Goal: Task Accomplishment & Management: Complete application form

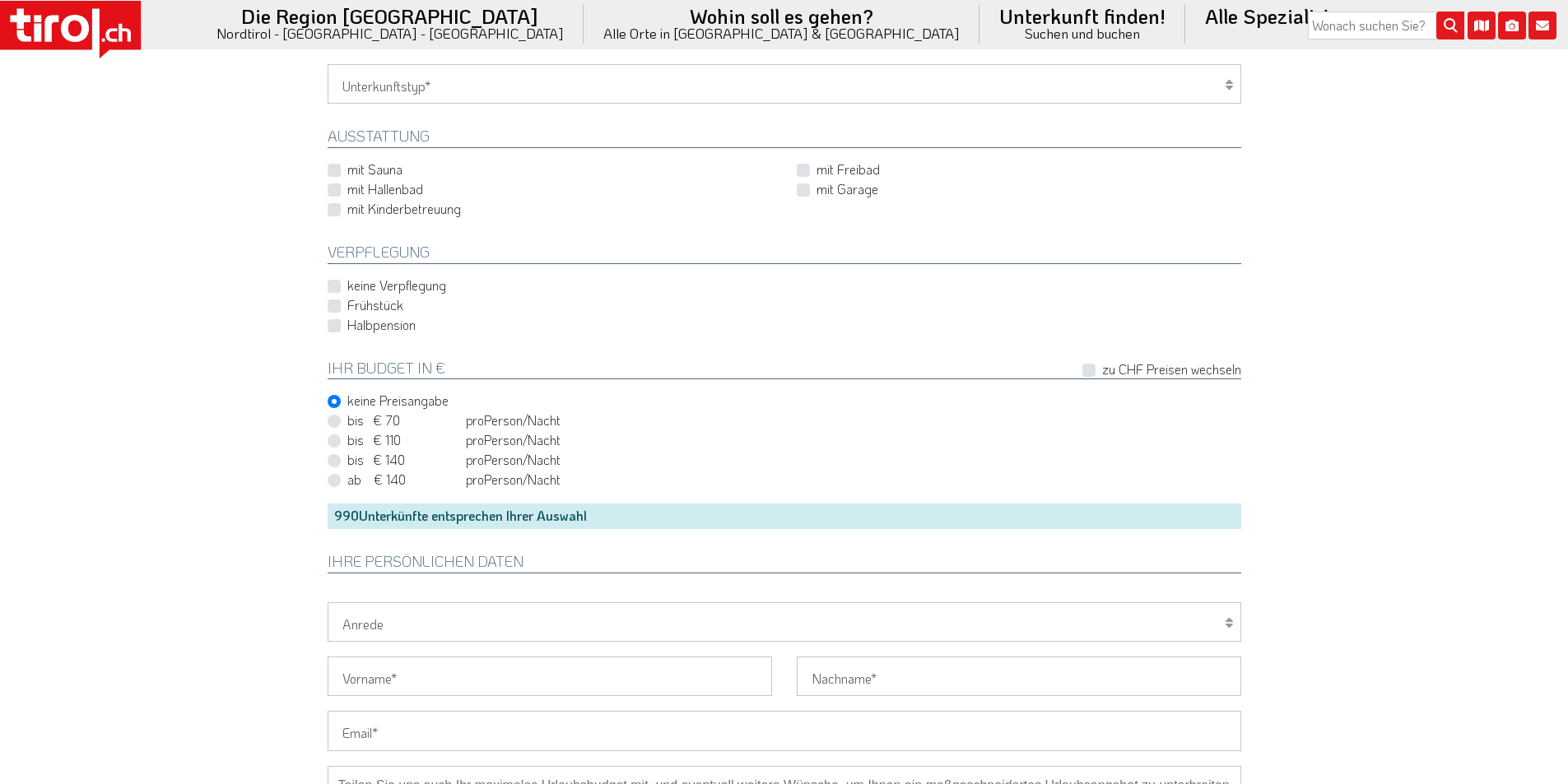
scroll to position [1070, 0]
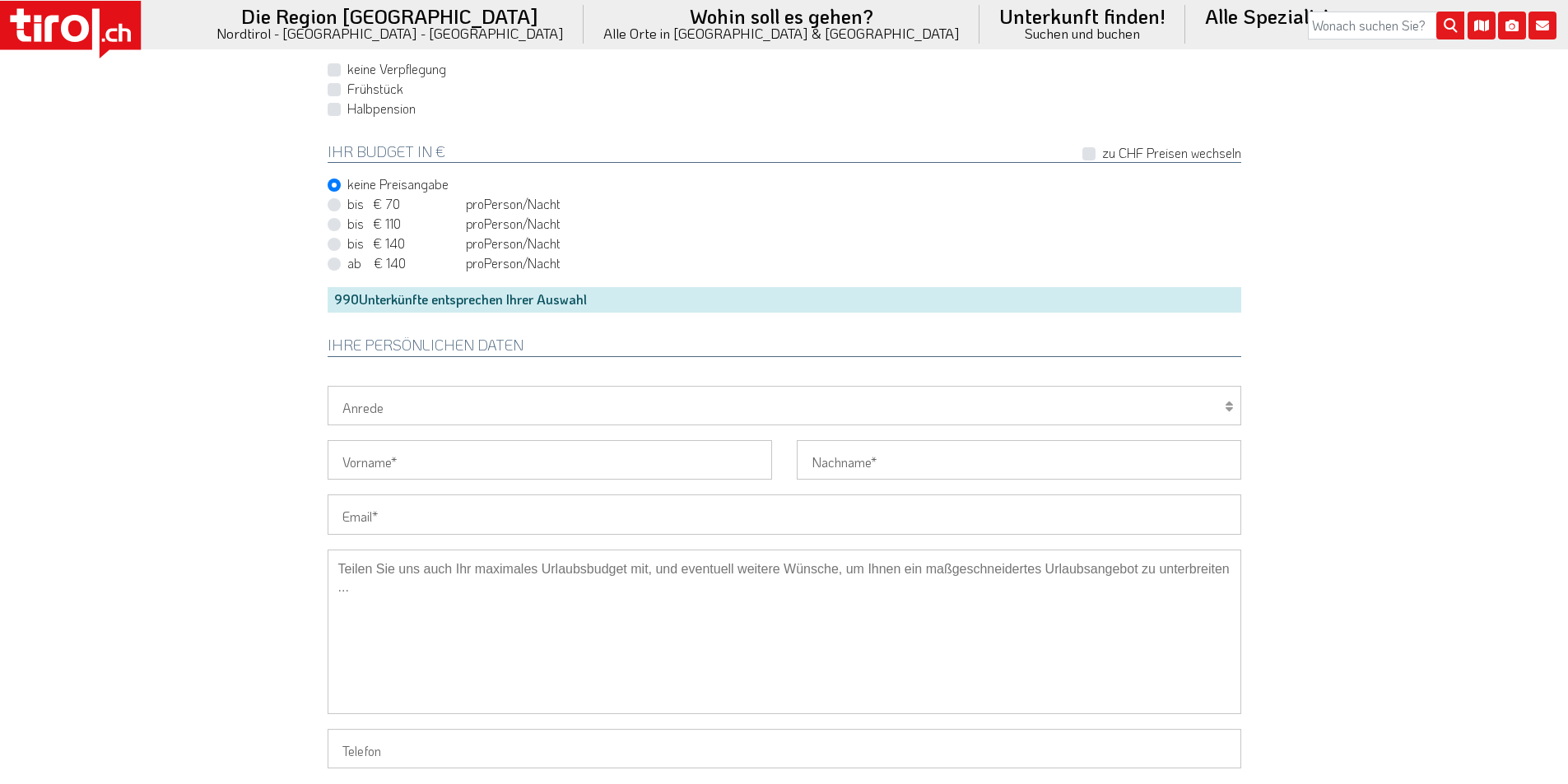
click at [408, 503] on input "Email" at bounding box center [784, 514] width 914 height 40
paste input "[PERSON_NAME][EMAIL_ADDRESS][DOMAIN_NAME]"
type input "[PERSON_NAME][EMAIL_ADDRESS][DOMAIN_NAME]"
drag, startPoint x: 206, startPoint y: 385, endPoint x: 210, endPoint y: 376, distance: 9.8
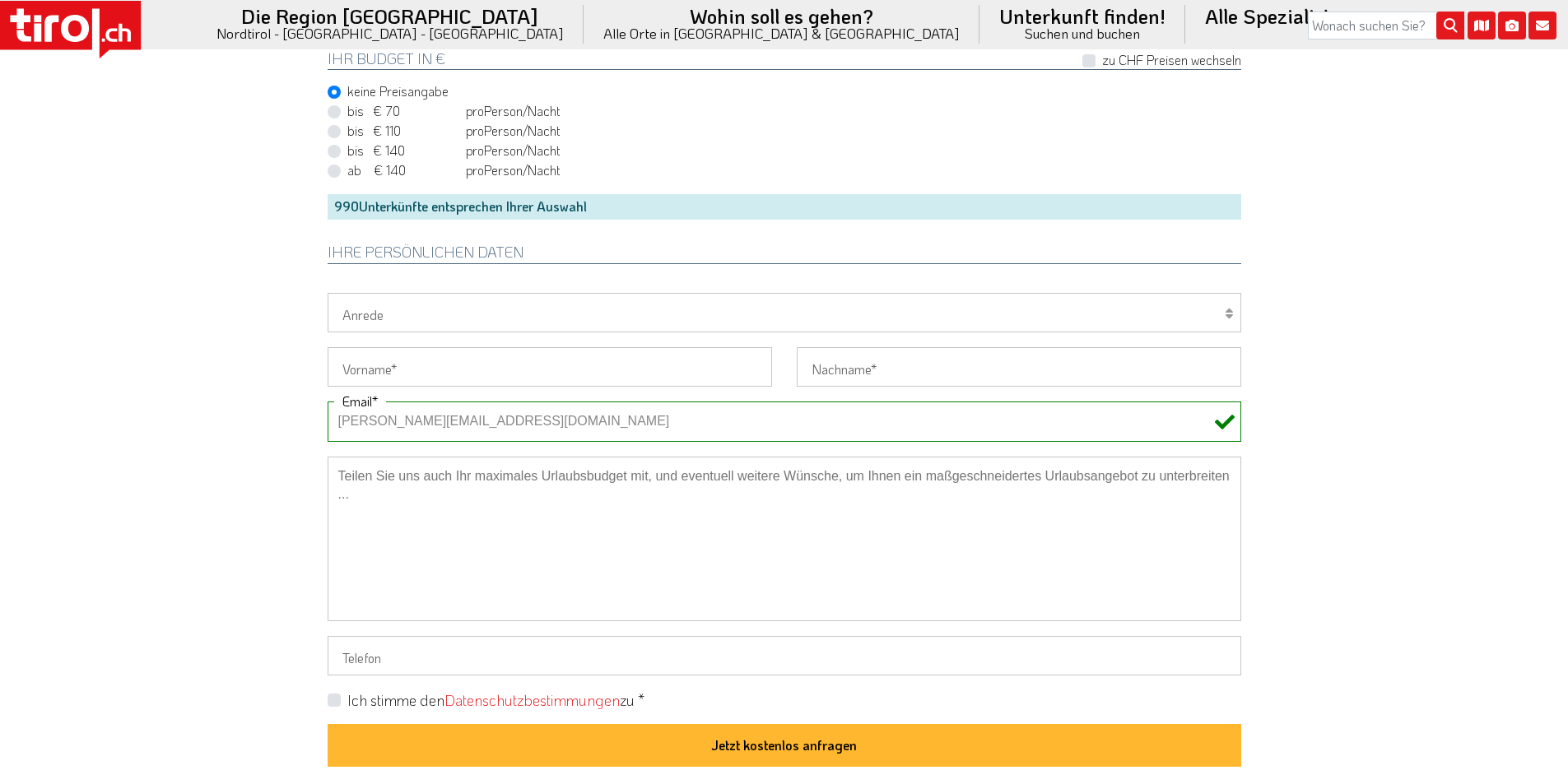
scroll to position [1400, 0]
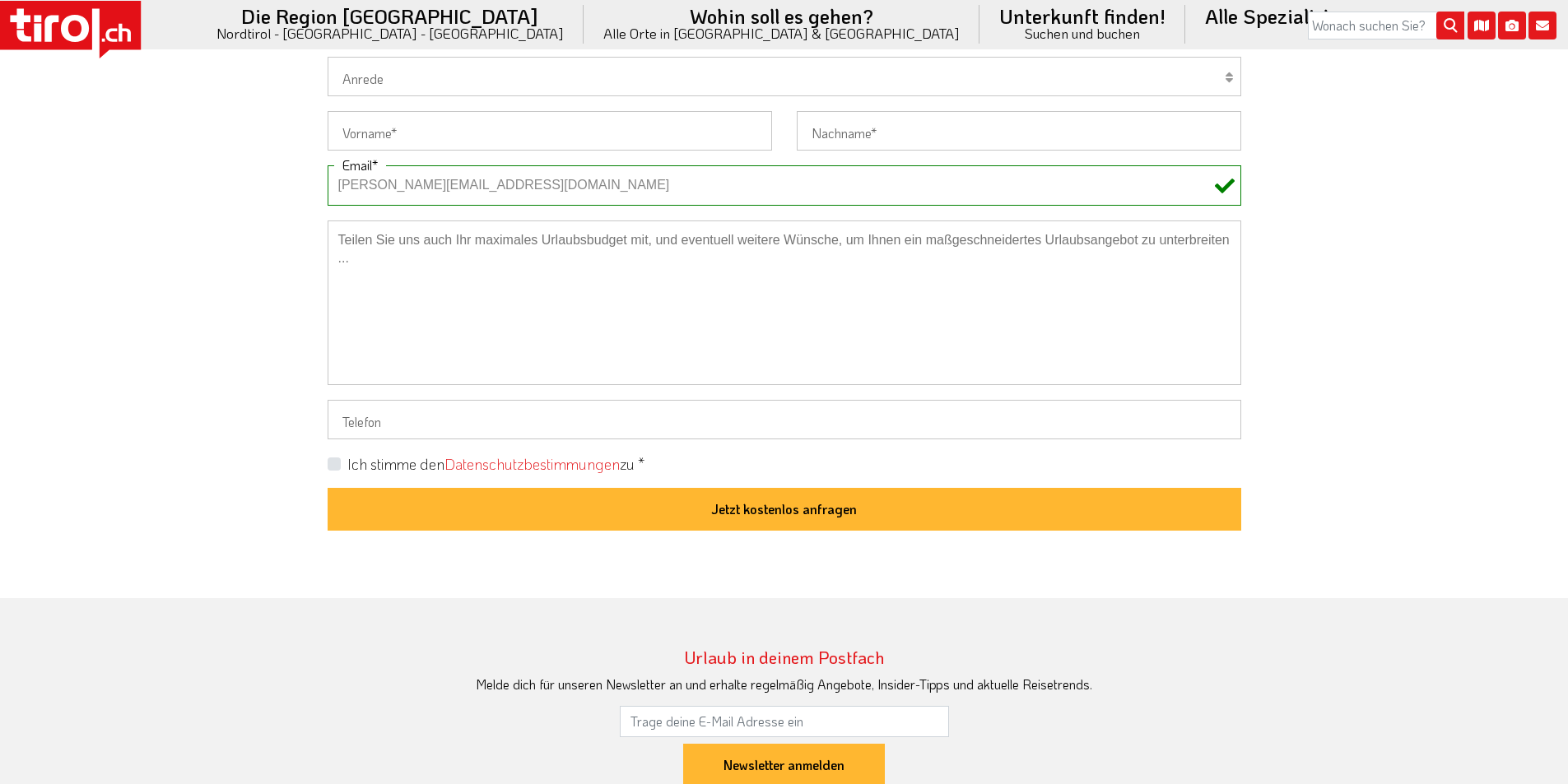
click at [511, 300] on textarea at bounding box center [784, 303] width 914 height 165
paste textarea "Hund im Restaurant erlaubt Haustiere:1 mittelgroßer Hund Verpflegung: Halbpensi…"
type textarea "Hund im Restaurant erlaubt Haustiere:1 mittelgroßer Hund Verpflegung: Halbpensi…"
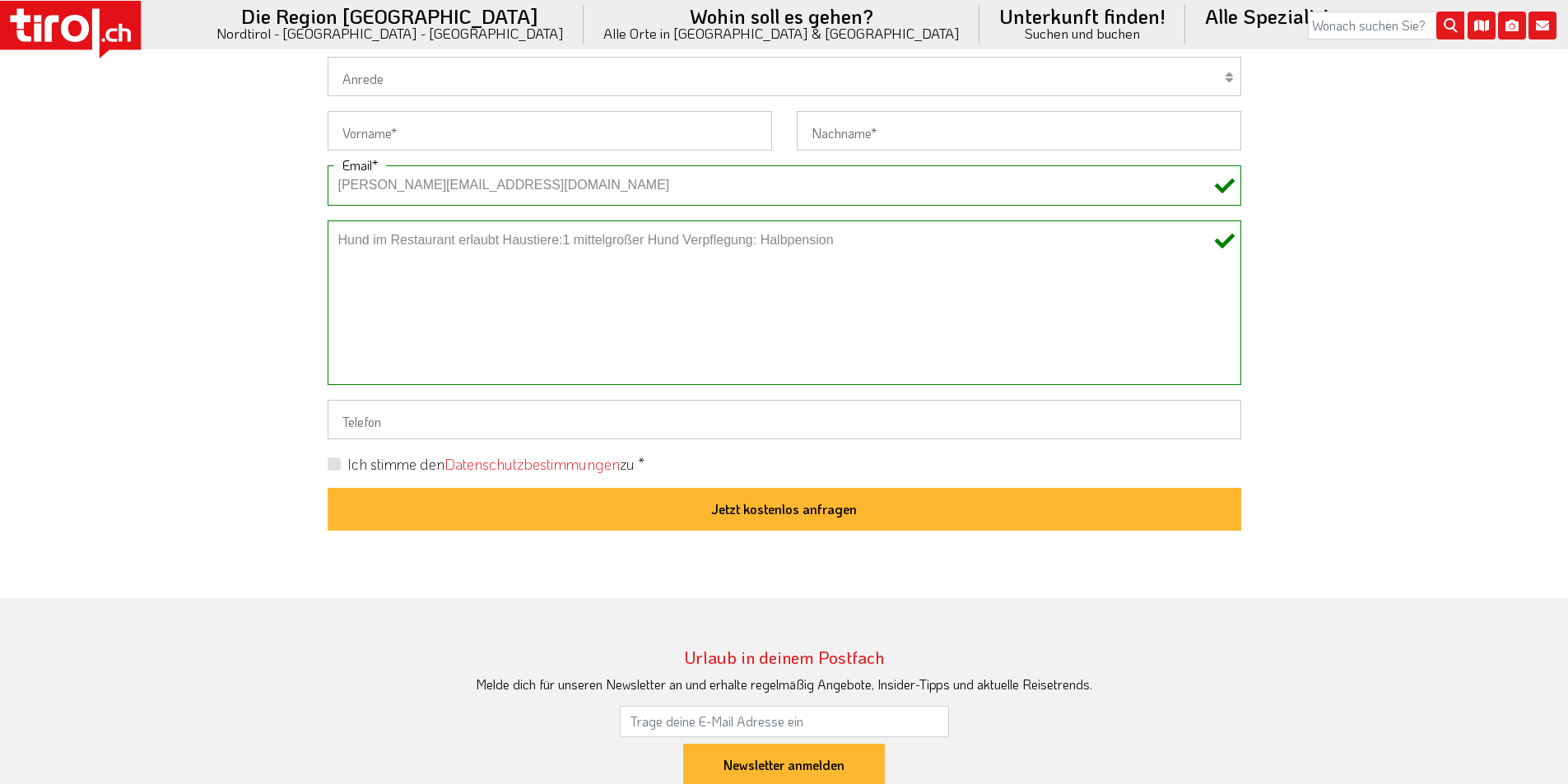
click at [347, 465] on label "Ich stimme den Datenschutzbestimmungen zu *" at bounding box center [496, 464] width 297 height 20
click at [333, 465] on input "Ich stimme den Datenschutzbestimmungen zu *" at bounding box center [788, 464] width 914 height 11
checkbox input "true"
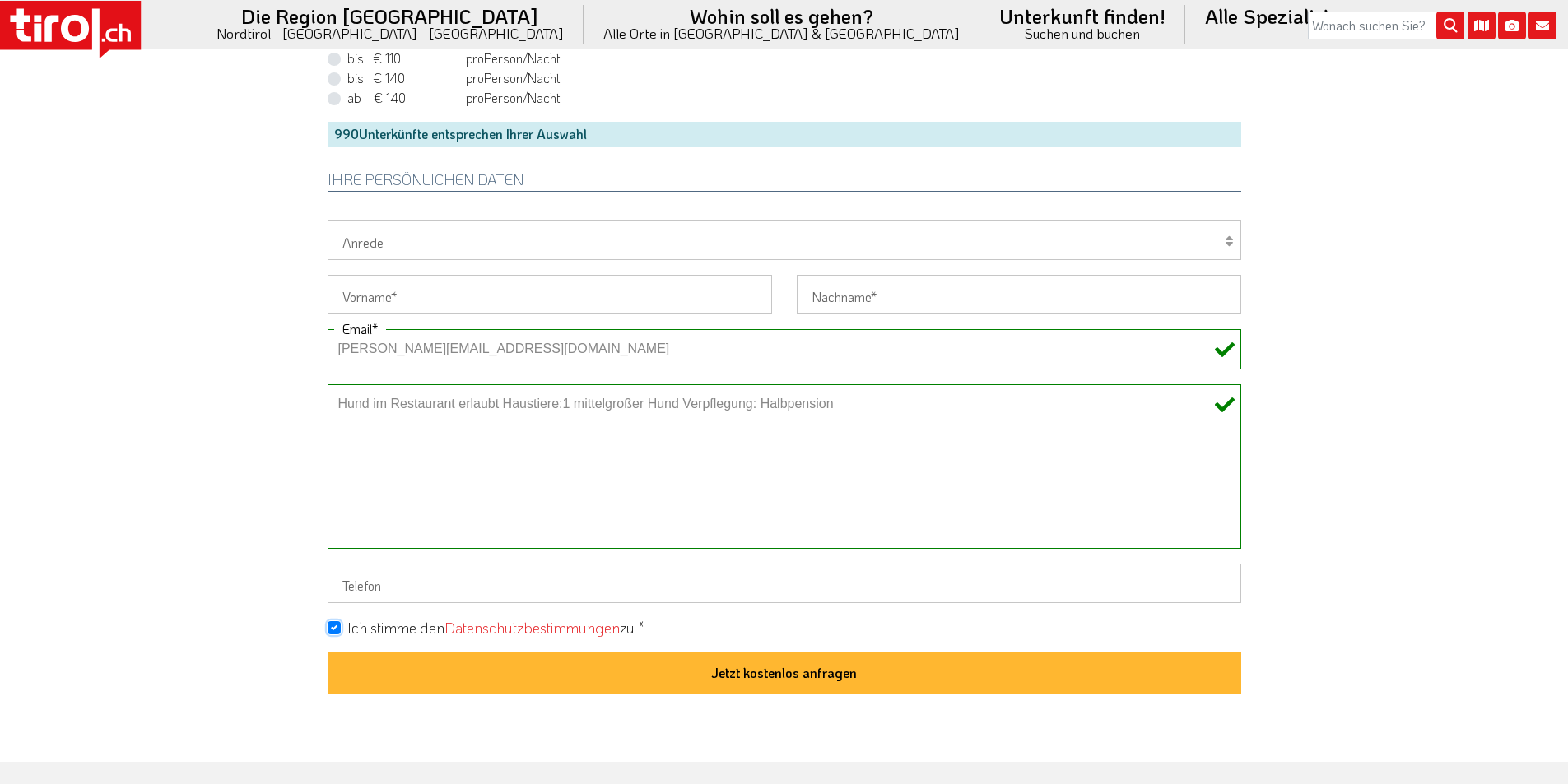
scroll to position [1235, 0]
click at [356, 246] on select "Herr Frau Familie" at bounding box center [784, 241] width 914 height 40
select select "Frau"
click at [327, 222] on select "Herr Frau Familie" at bounding box center [784, 241] width 914 height 40
click at [360, 302] on input "Vorname" at bounding box center [549, 295] width 444 height 40
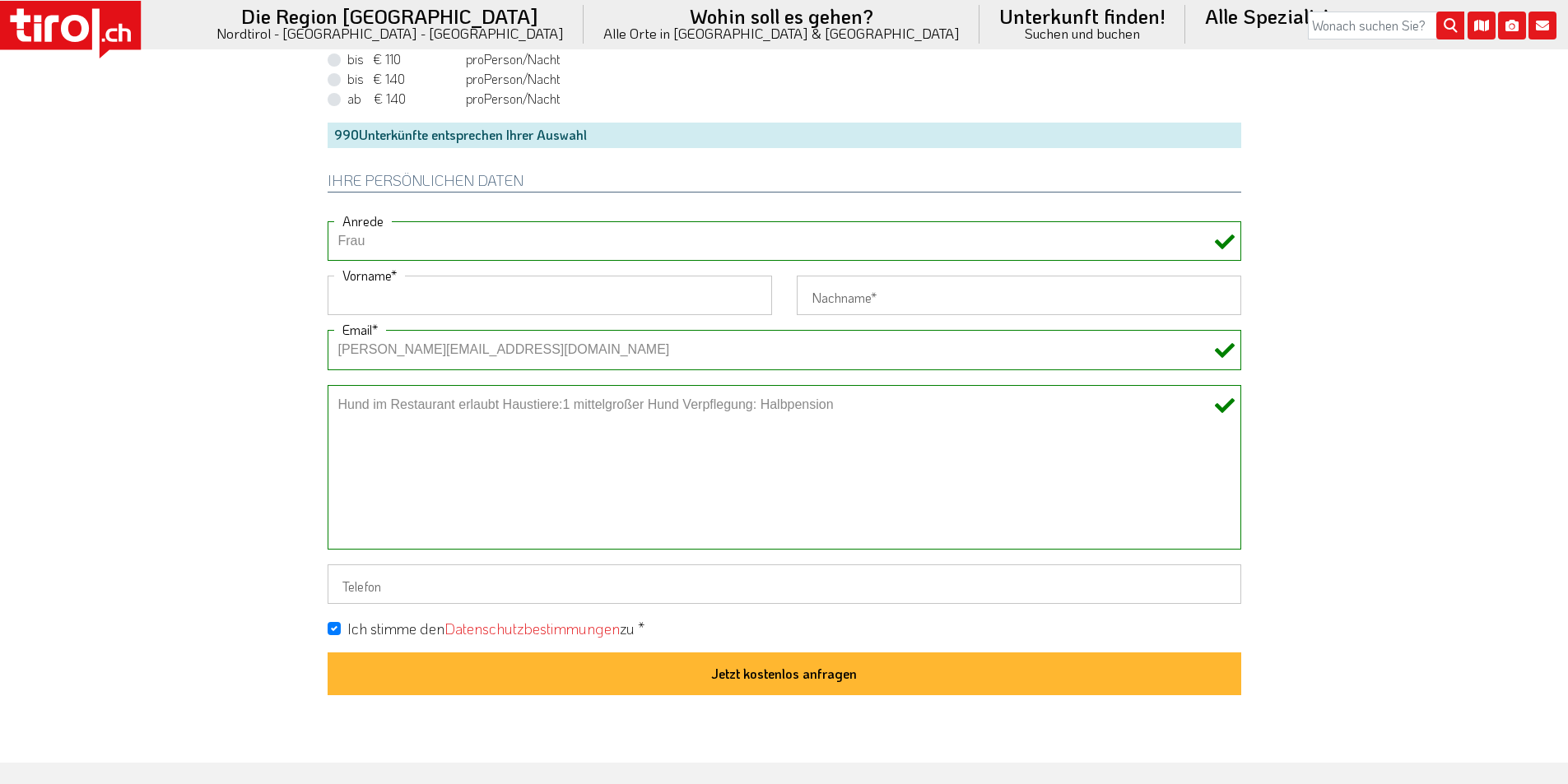
paste input "[PERSON_NAME]"
click at [410, 294] on input "[PERSON_NAME]" at bounding box center [549, 295] width 444 height 40
type input "[PERSON_NAME] -"
type input "Löscher"
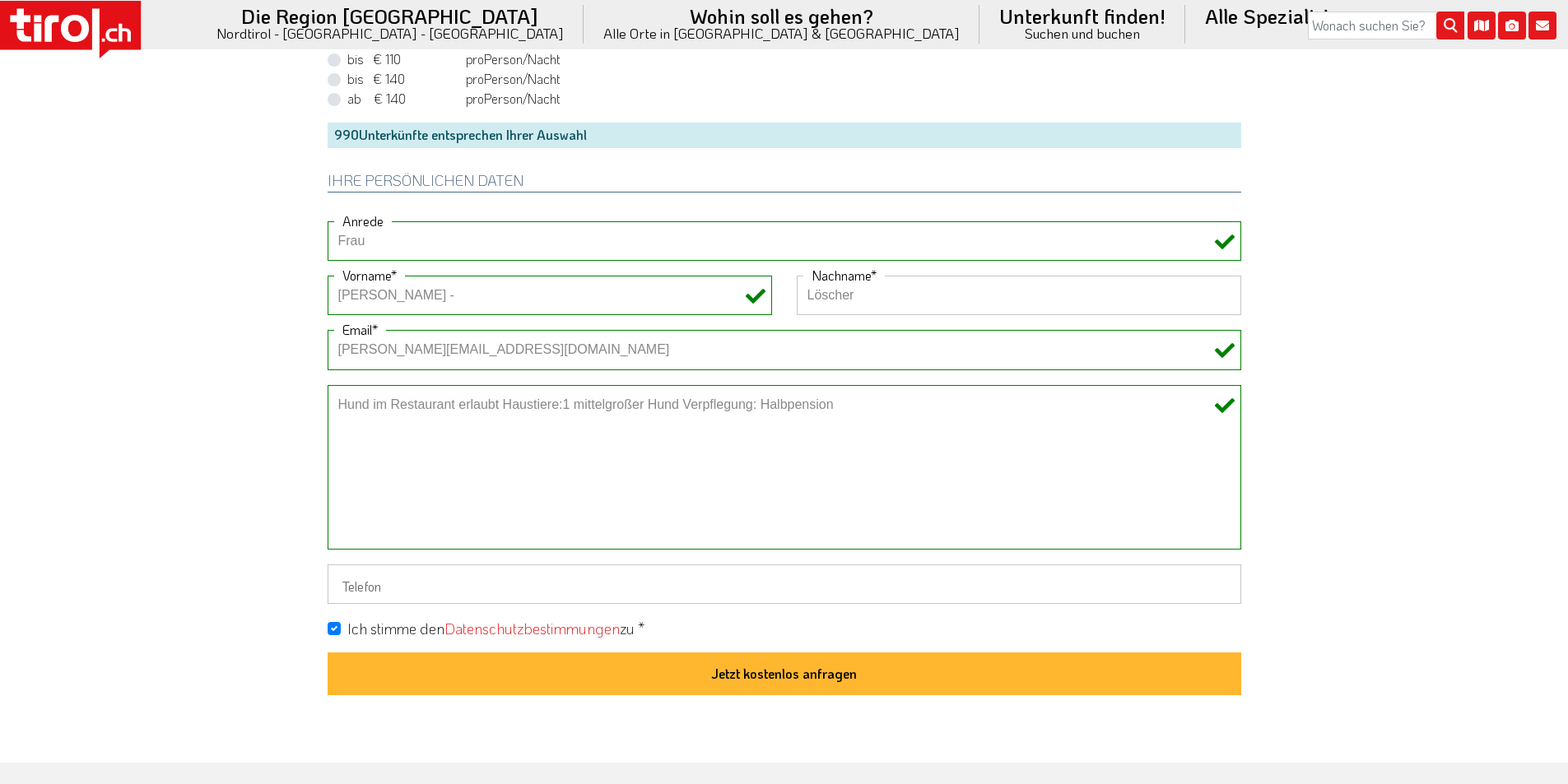
click at [650, 295] on input "[PERSON_NAME] -" at bounding box center [549, 295] width 444 height 40
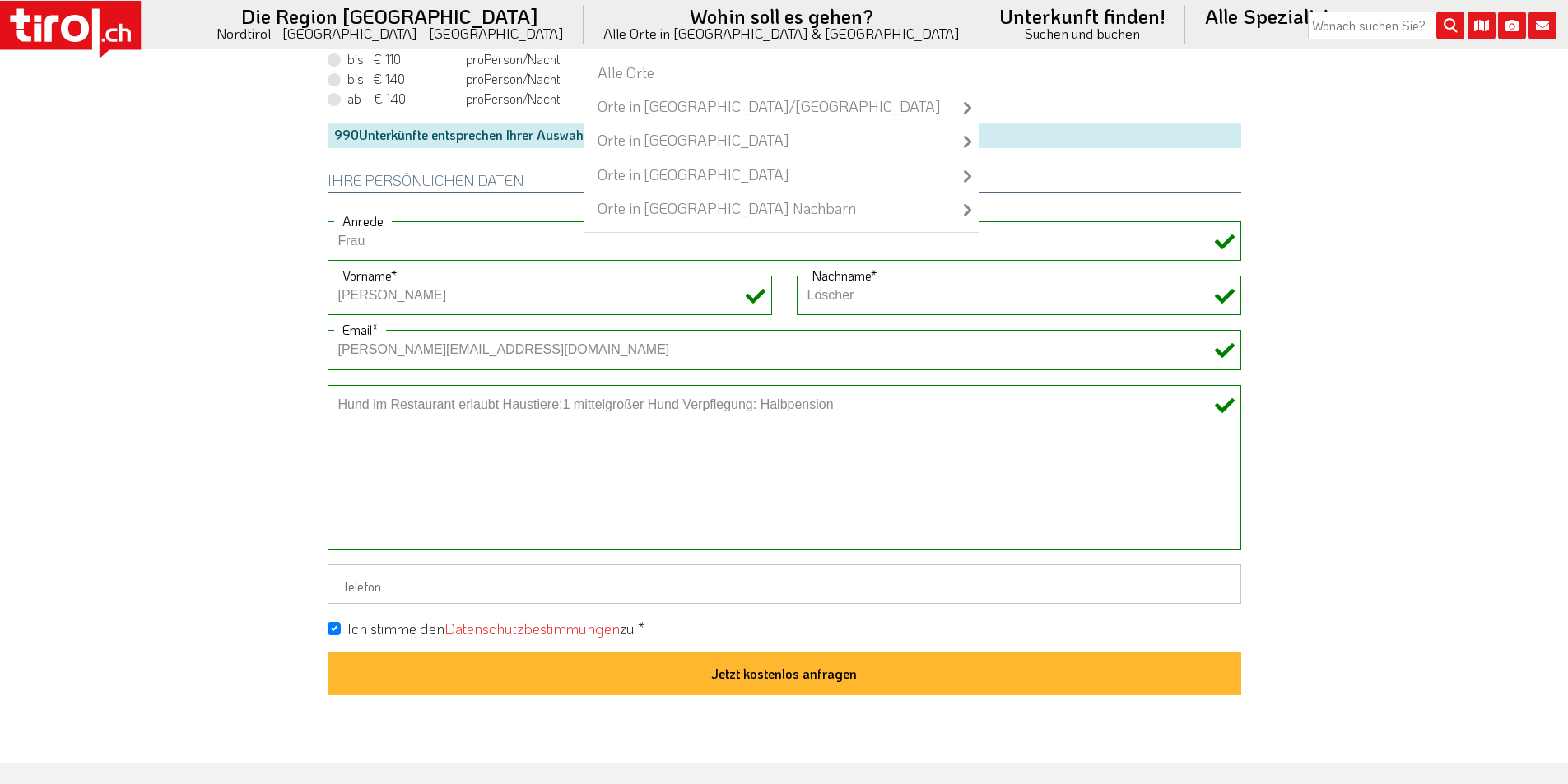
type input "[PERSON_NAME]"
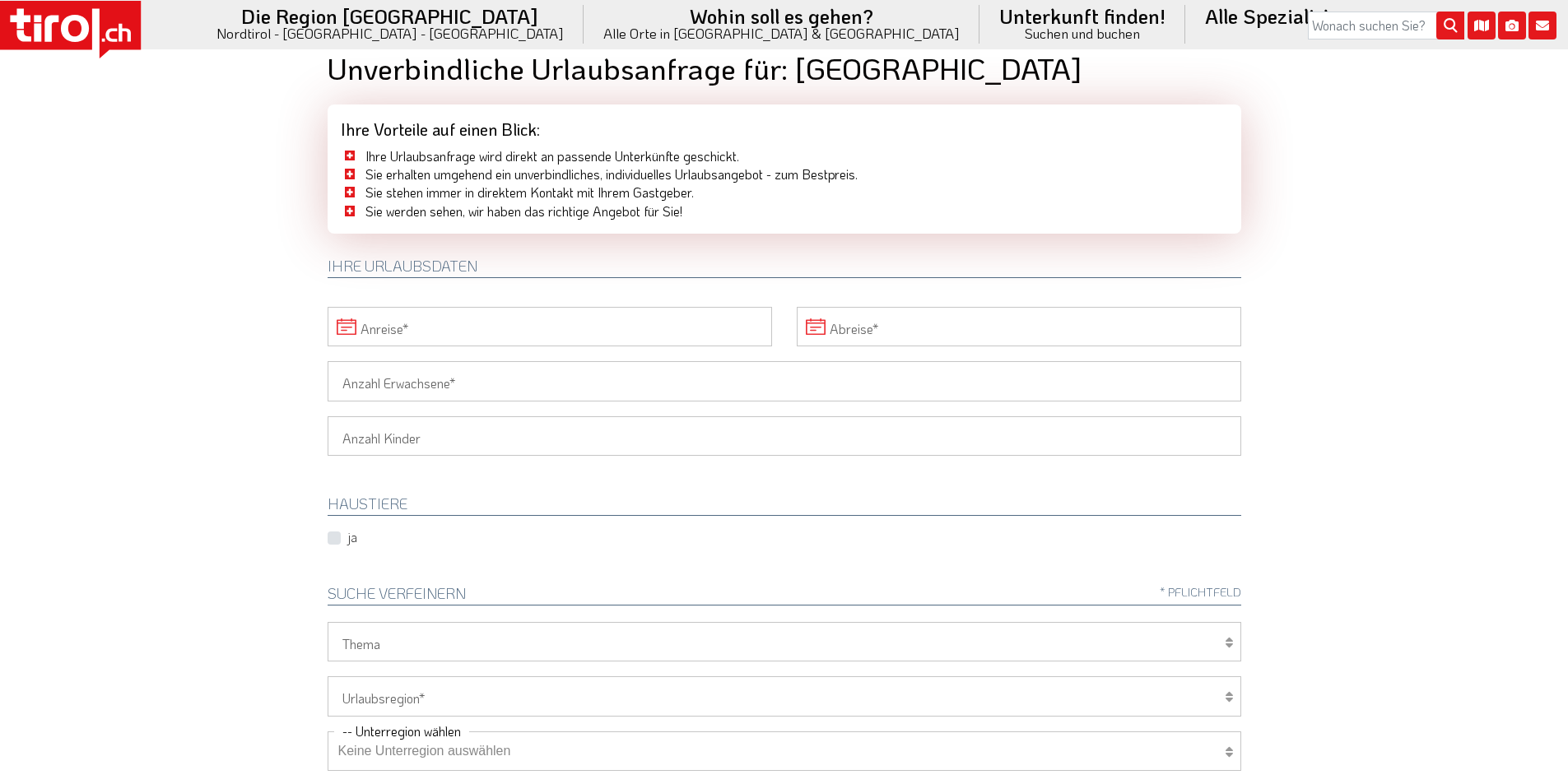
scroll to position [0, 0]
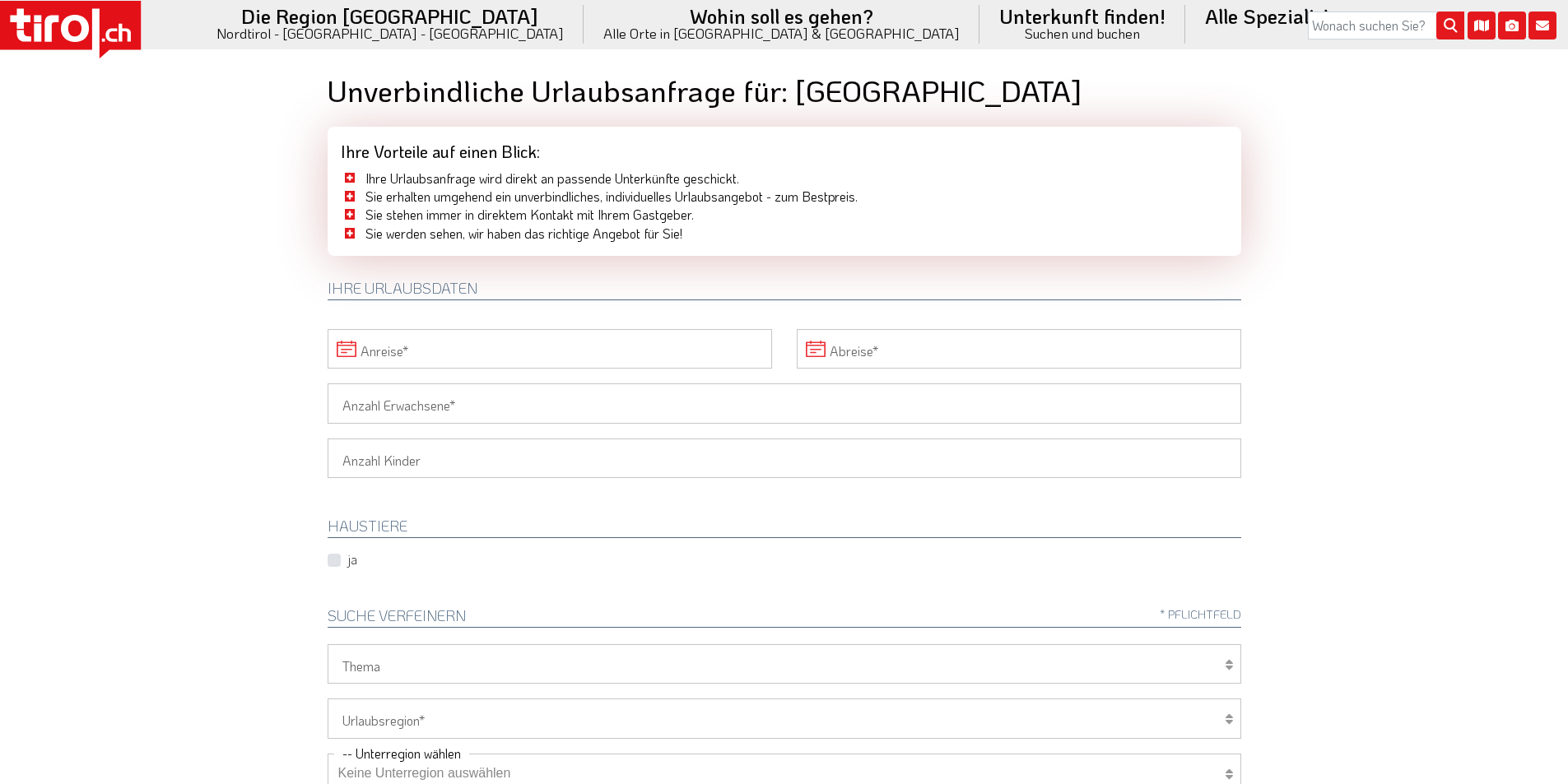
click at [441, 354] on input "Anreise" at bounding box center [549, 348] width 444 height 40
click at [817, 383] on icon at bounding box center [823, 387] width 12 height 12
click at [812, 434] on span "5" at bounding box center [816, 437] width 32 height 32
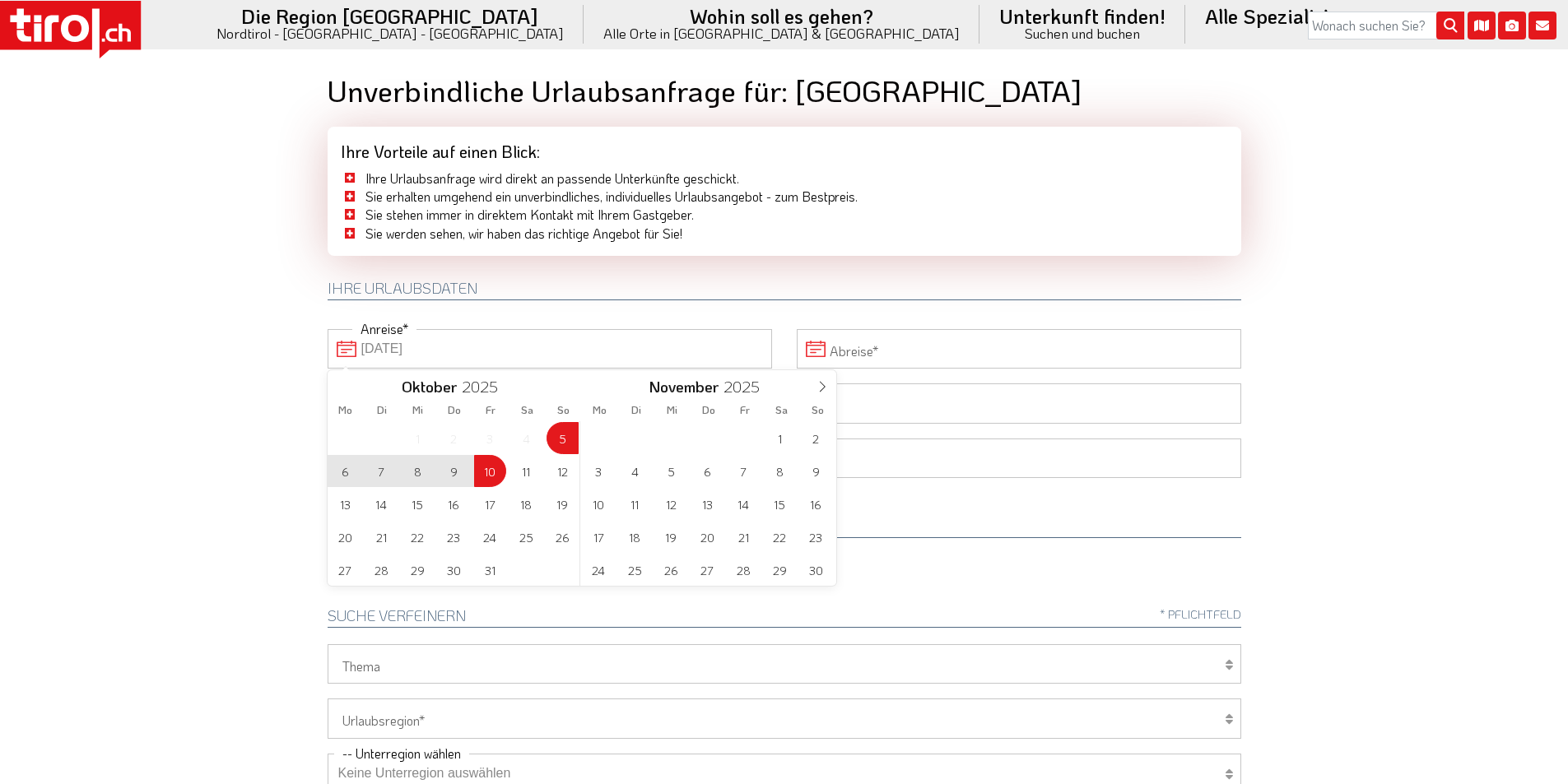
click at [487, 469] on span "10" at bounding box center [490, 470] width 32 height 32
type input "[DATE]"
click at [207, 454] on body ".st0{fill:#FFFFFF}.st1{fill:#E31017} Die Region [GEOGRAPHIC_DATA] [GEOGRAPHIC_D…" at bounding box center [784, 392] width 1568 height 784
type input "[DATE]"
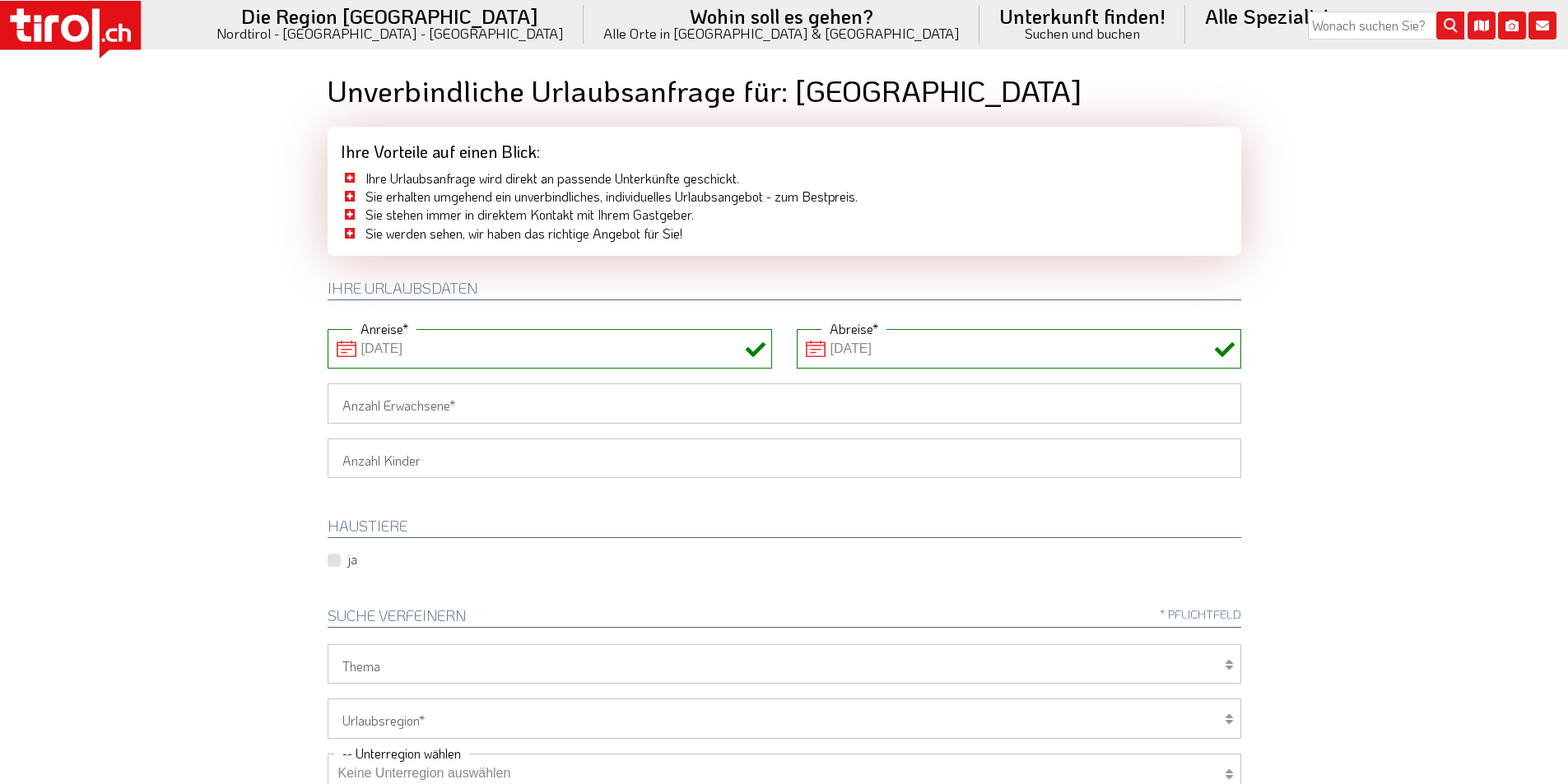
drag, startPoint x: 376, startPoint y: 402, endPoint x: 297, endPoint y: 399, distance: 79.1
click at [376, 402] on input "Anzahl Erwachsene" at bounding box center [784, 403] width 914 height 40
type input "2"
click at [233, 392] on body ".st0{fill:#FFFFFF}.st1{fill:#E31017} Die Region [GEOGRAPHIC_DATA] [GEOGRAPHIC_D…" at bounding box center [784, 392] width 1568 height 784
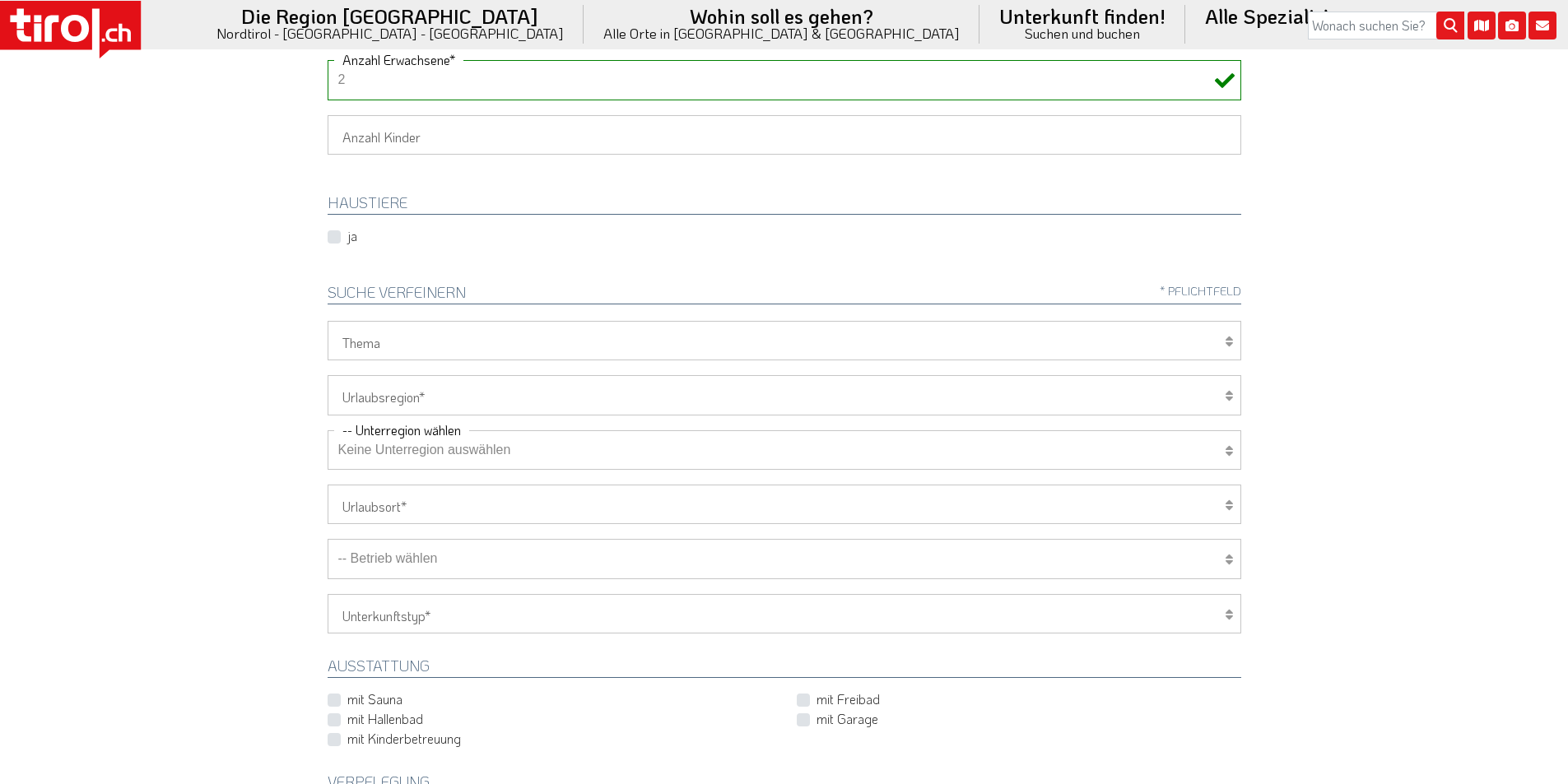
scroll to position [329, 0]
drag, startPoint x: 418, startPoint y: 386, endPoint x: 413, endPoint y: 395, distance: 10.3
click at [418, 386] on select "[GEOGRAPHIC_DATA]/Nordtirol Osttirol [GEOGRAPHIC_DATA] Tirols Nachbarn" at bounding box center [784, 389] width 914 height 40
select select "7272"
click at [327, 370] on select "[GEOGRAPHIC_DATA]/Nordtirol Osttirol [GEOGRAPHIC_DATA] Tirols Nachbarn" at bounding box center [784, 389] width 914 height 40
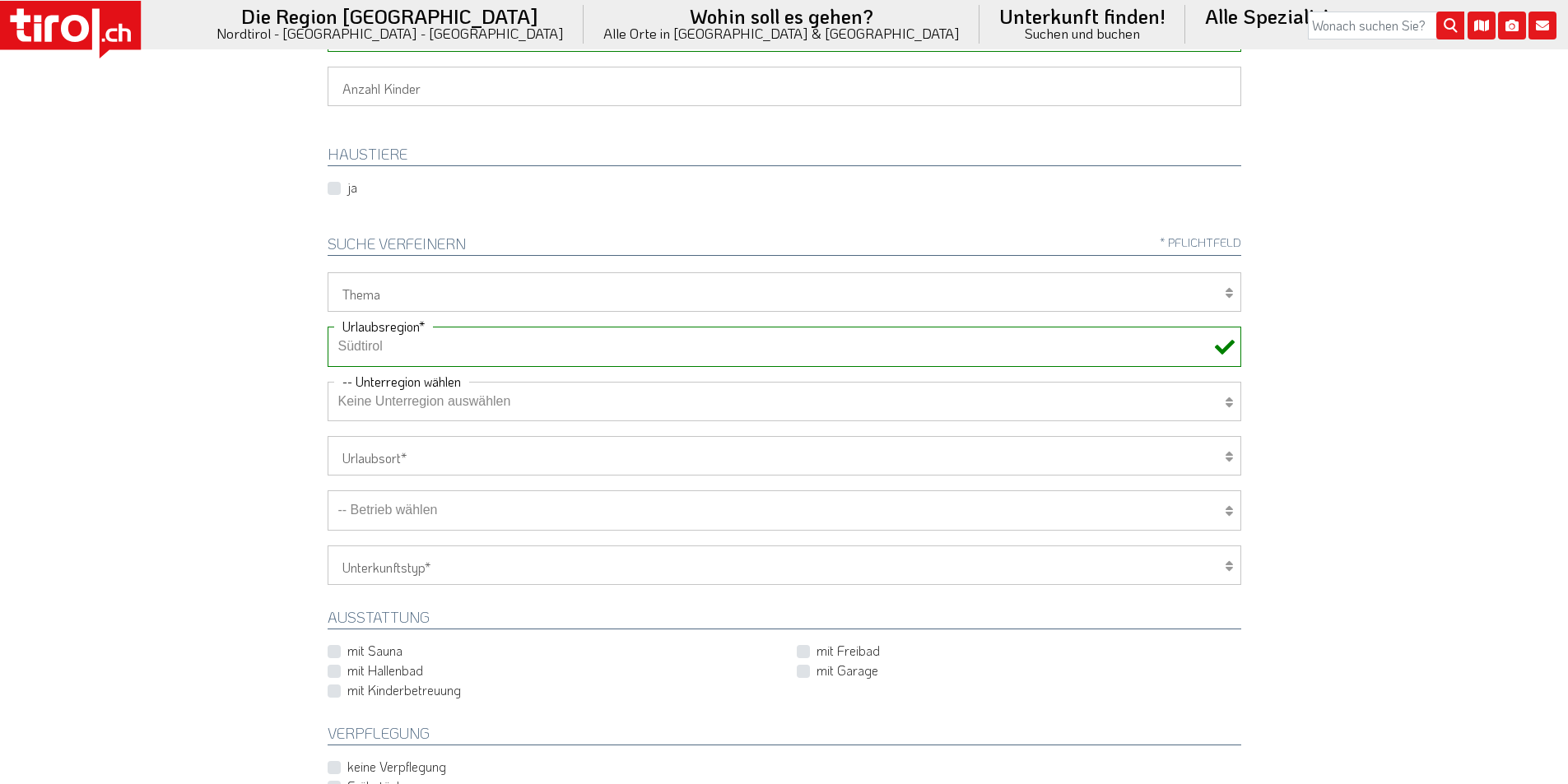
scroll to position [494, 0]
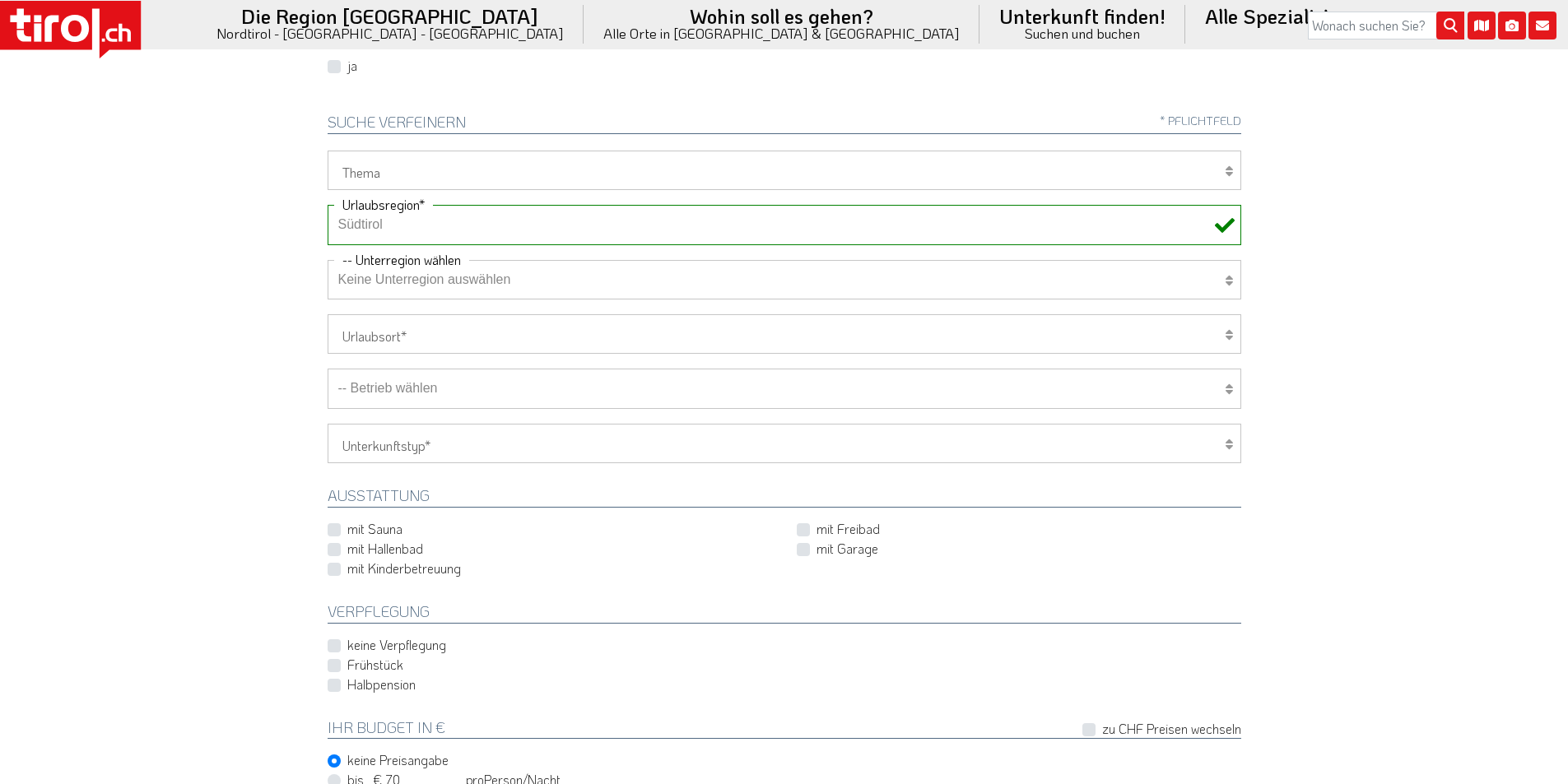
click at [439, 396] on select "-- Betrieb wählen ABINEA Dolomiti Romantic SPA Hotel [GEOGRAPHIC_DATA] - Oetz A…" at bounding box center [784, 388] width 914 height 40
click at [327, 369] on select "-- Betrieb wählen ABINEA Dolomiti Romantic SPA Hotel [GEOGRAPHIC_DATA] - Oetz A…" at bounding box center [784, 388] width 914 height 40
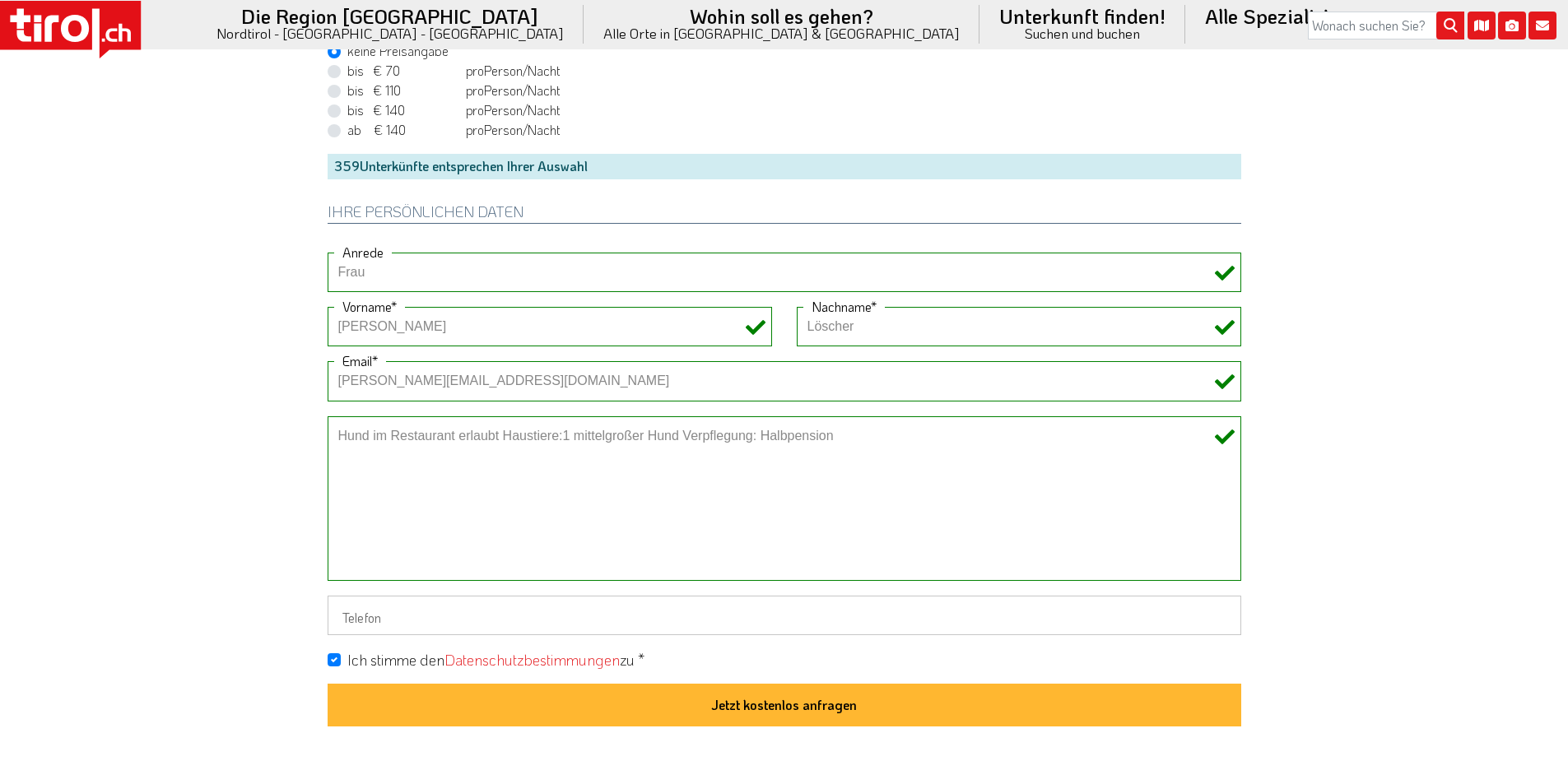
scroll to position [1317, 0]
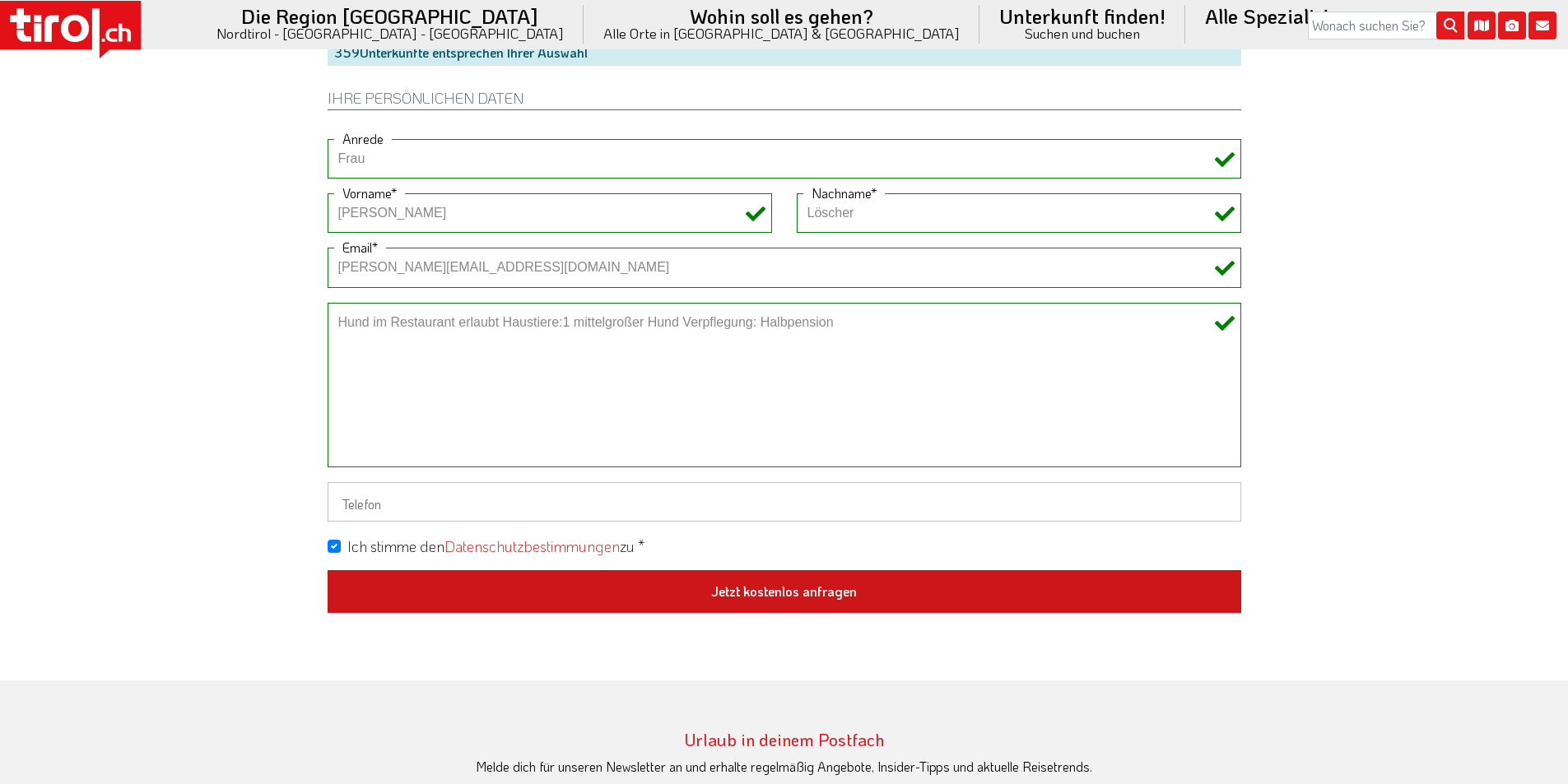
click at [728, 577] on button "Jetzt kostenlos anfragen" at bounding box center [784, 591] width 914 height 43
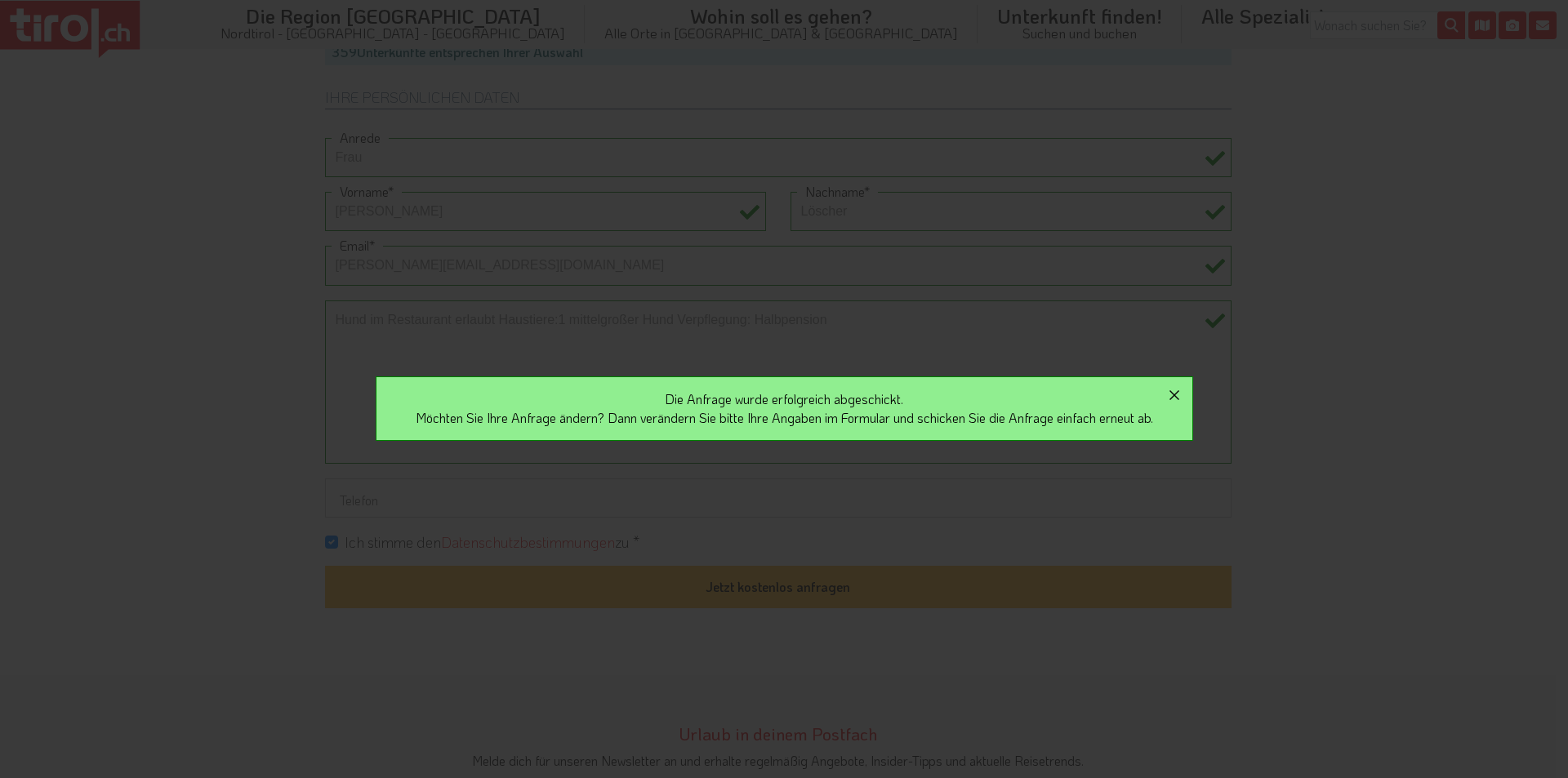
click at [1179, 390] on icon "button" at bounding box center [1174, 395] width 19 height 19
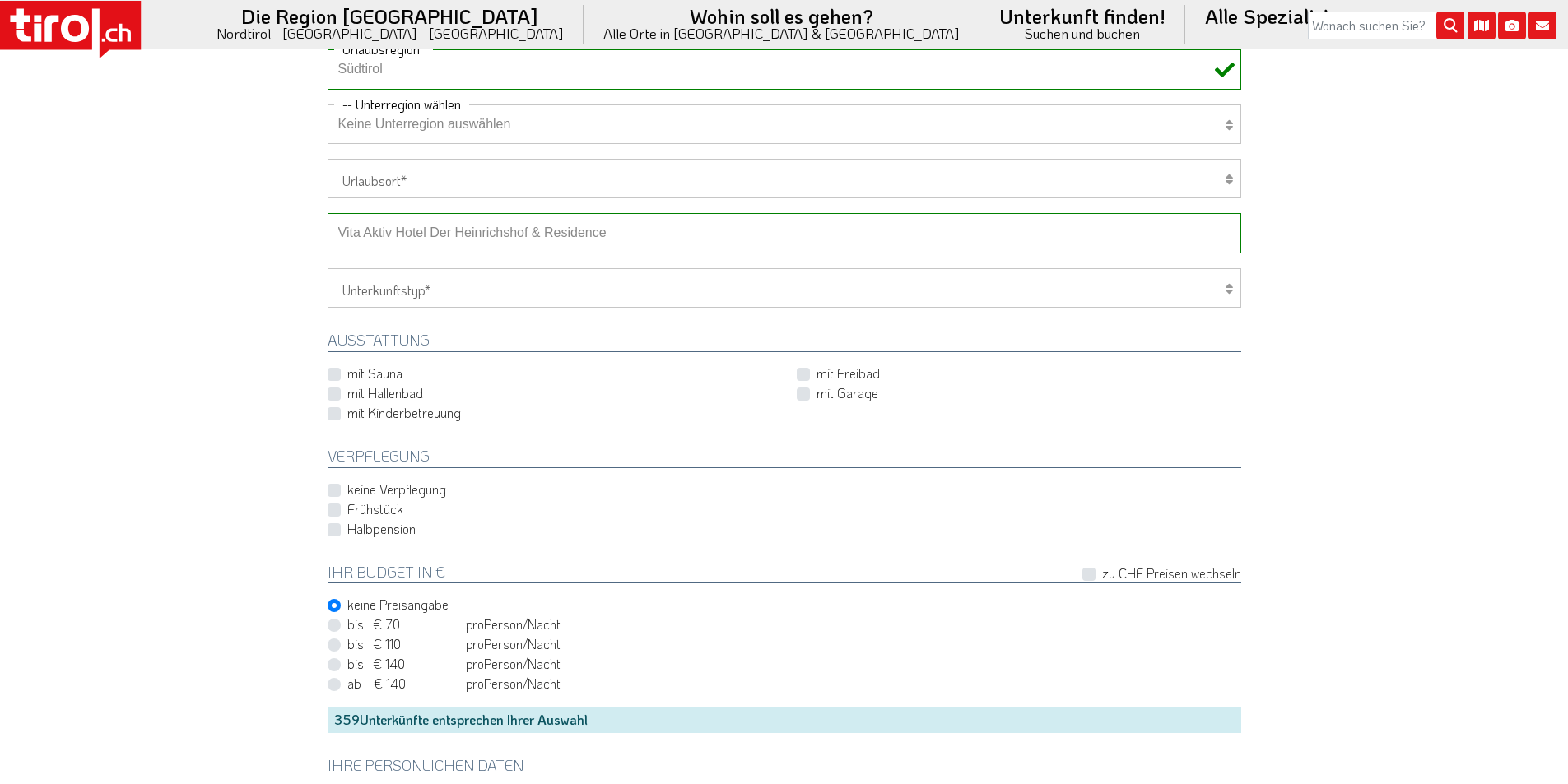
scroll to position [494, 0]
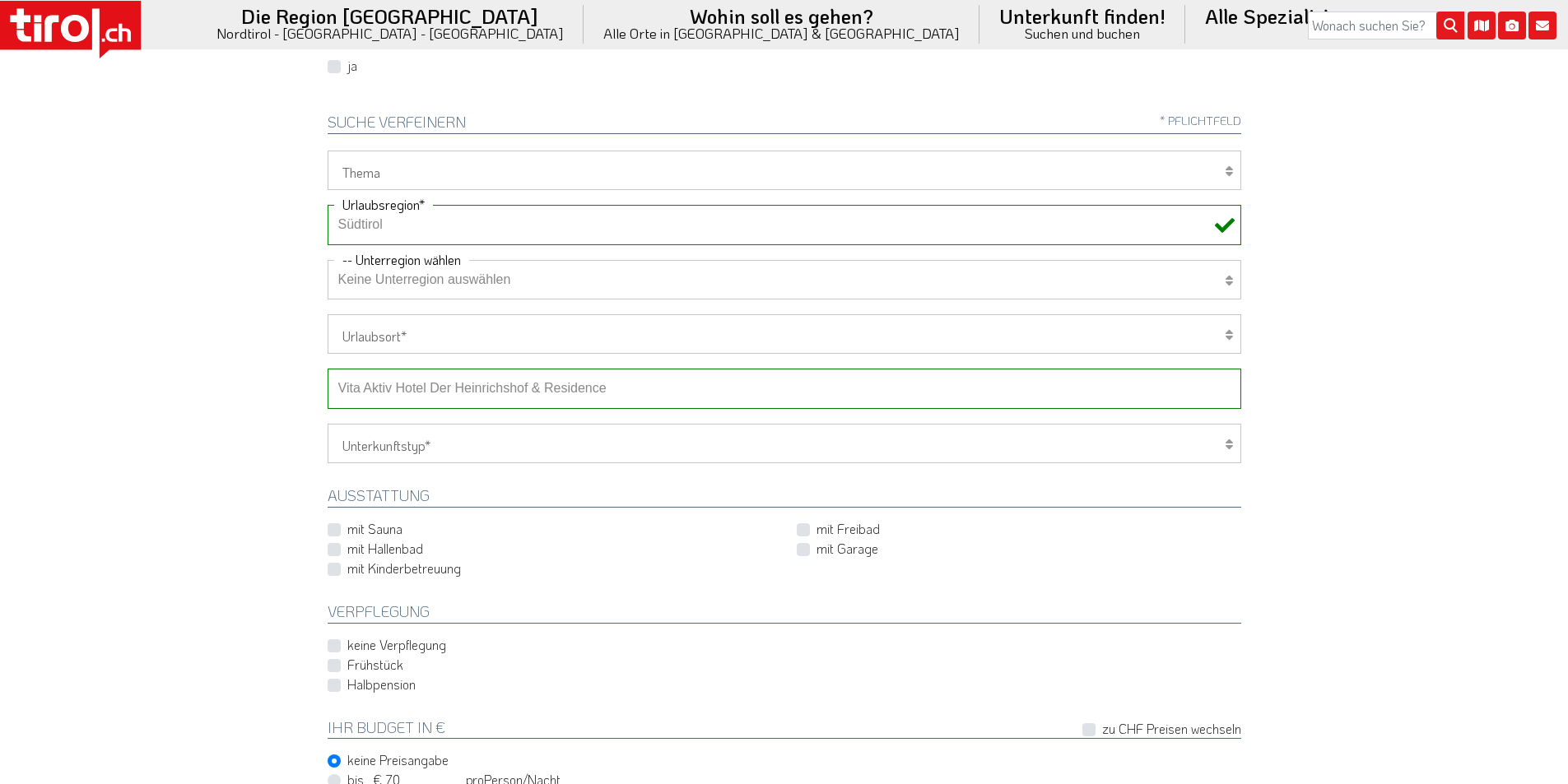
click at [515, 393] on select "-- Betrieb wählen ABINEA Dolomiti Romantic SPA Hotel [GEOGRAPHIC_DATA] - Oetz A…" at bounding box center [784, 388] width 914 height 40
click at [327, 369] on select "-- Betrieb wählen ABINEA Dolomiti Romantic SPA Hotel [GEOGRAPHIC_DATA] - Oetz A…" at bounding box center [784, 388] width 914 height 40
drag, startPoint x: 192, startPoint y: 221, endPoint x: 239, endPoint y: 312, distance: 102.4
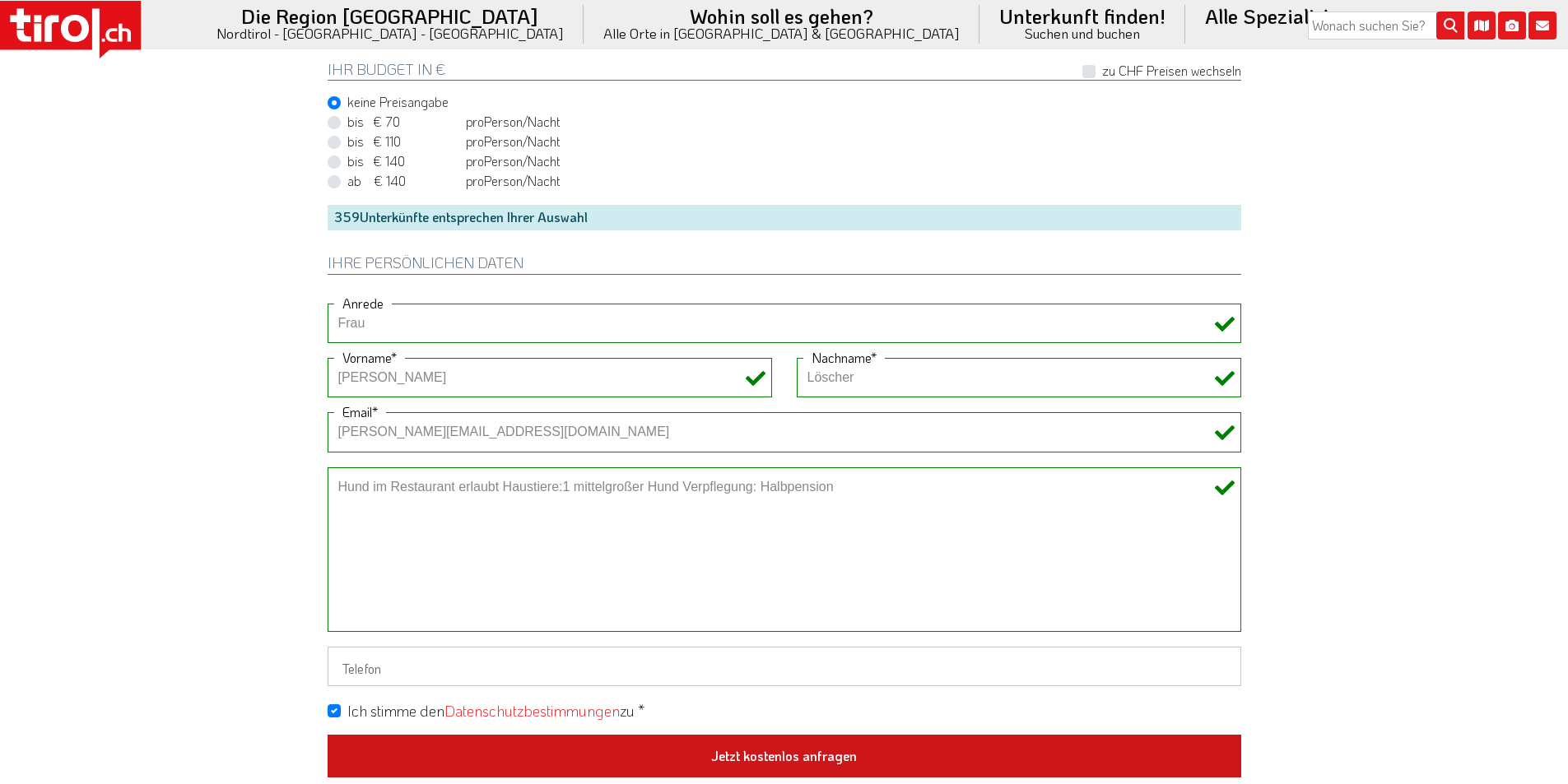
click at [786, 756] on button "Jetzt kostenlos anfragen" at bounding box center [784, 756] width 914 height 43
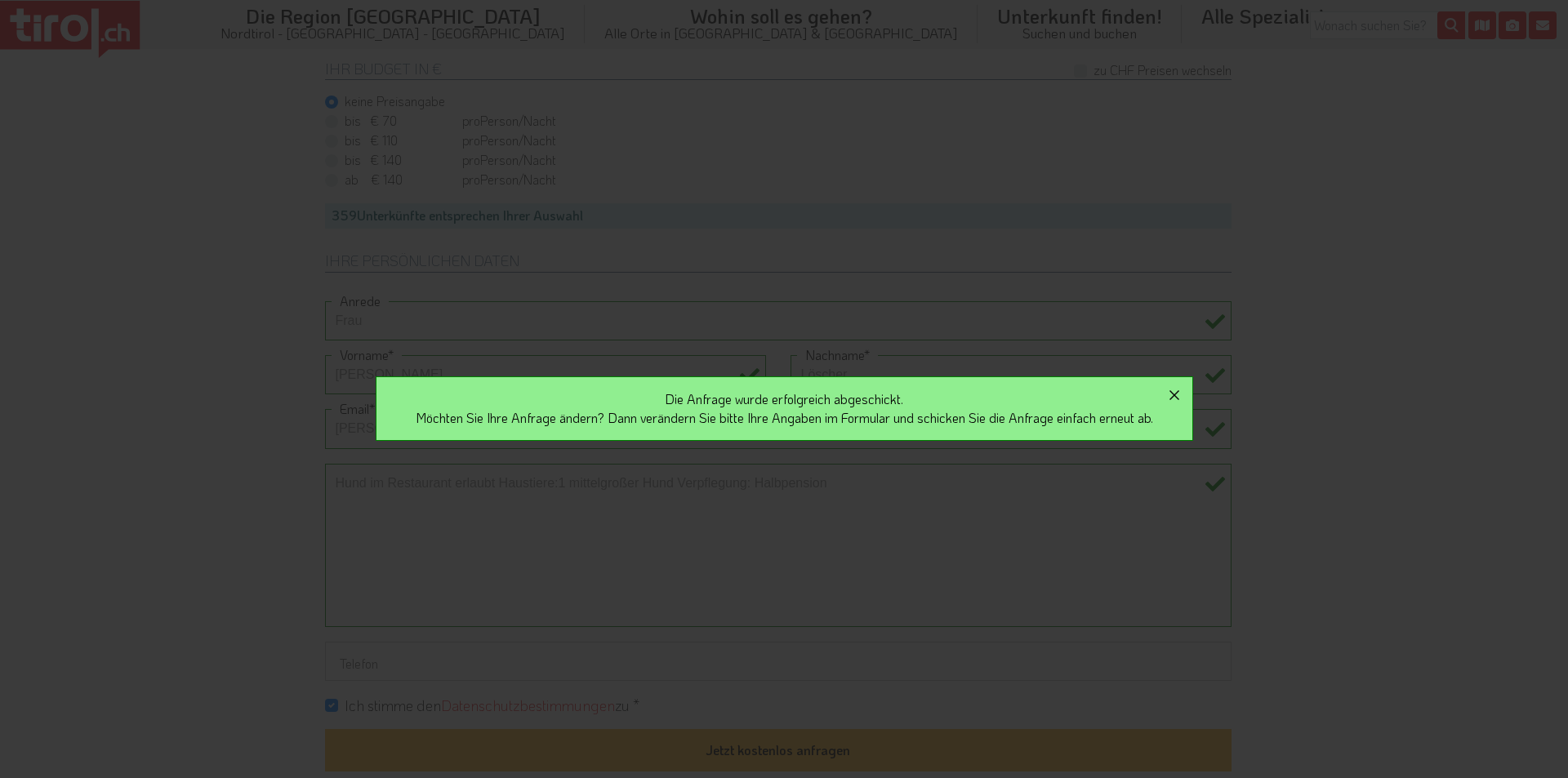
click at [1184, 387] on icon "button" at bounding box center [1174, 395] width 19 height 19
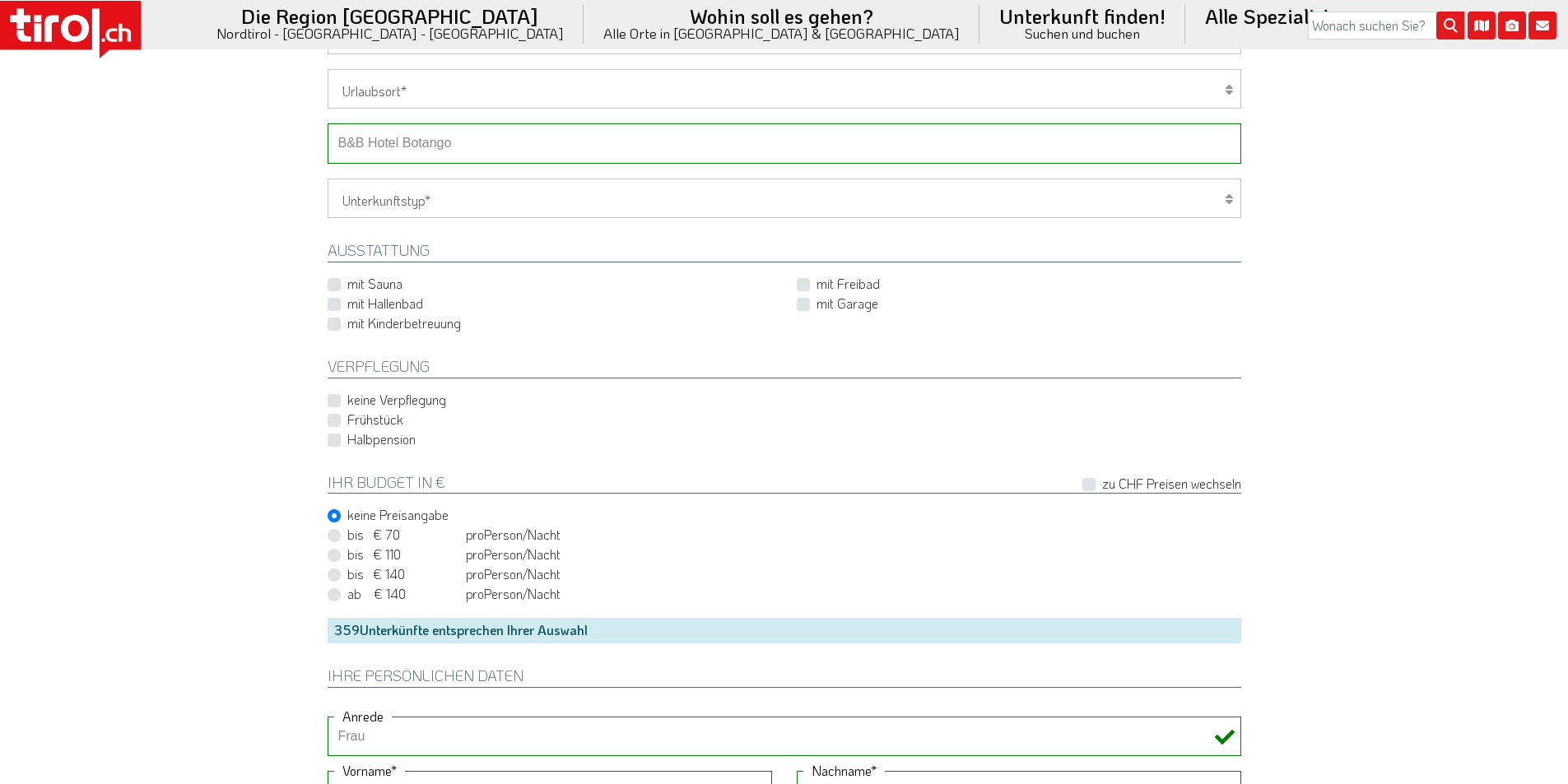
scroll to position [494, 0]
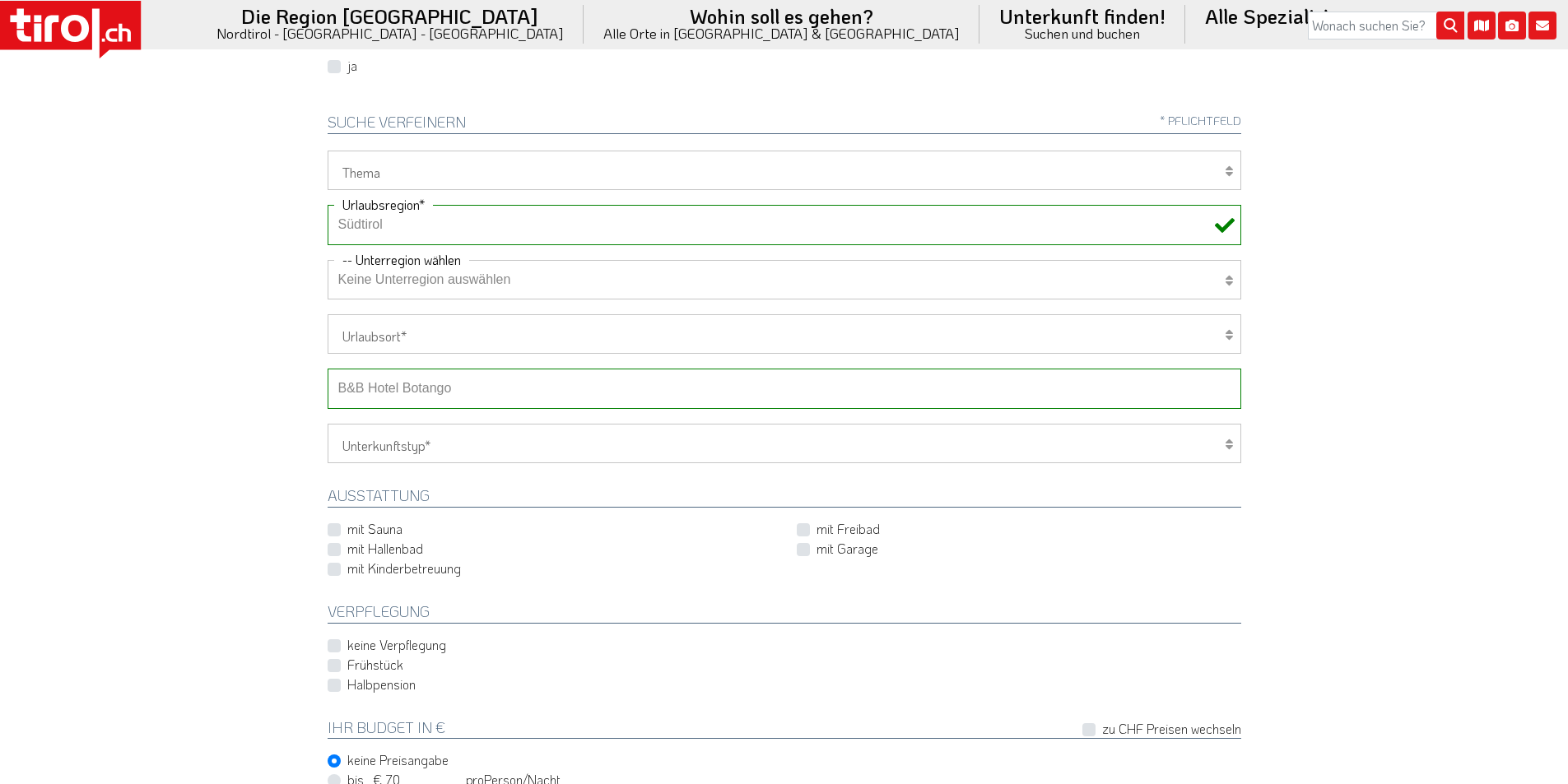
click at [405, 393] on select "-- Betrieb wählen ABINEA Dolomiti Romantic SPA Hotel [GEOGRAPHIC_DATA] - Oetz A…" at bounding box center [784, 388] width 914 height 40
click at [327, 369] on select "-- Betrieb wählen ABINEA Dolomiti Romantic SPA Hotel [GEOGRAPHIC_DATA] - Oetz A…" at bounding box center [784, 388] width 914 height 40
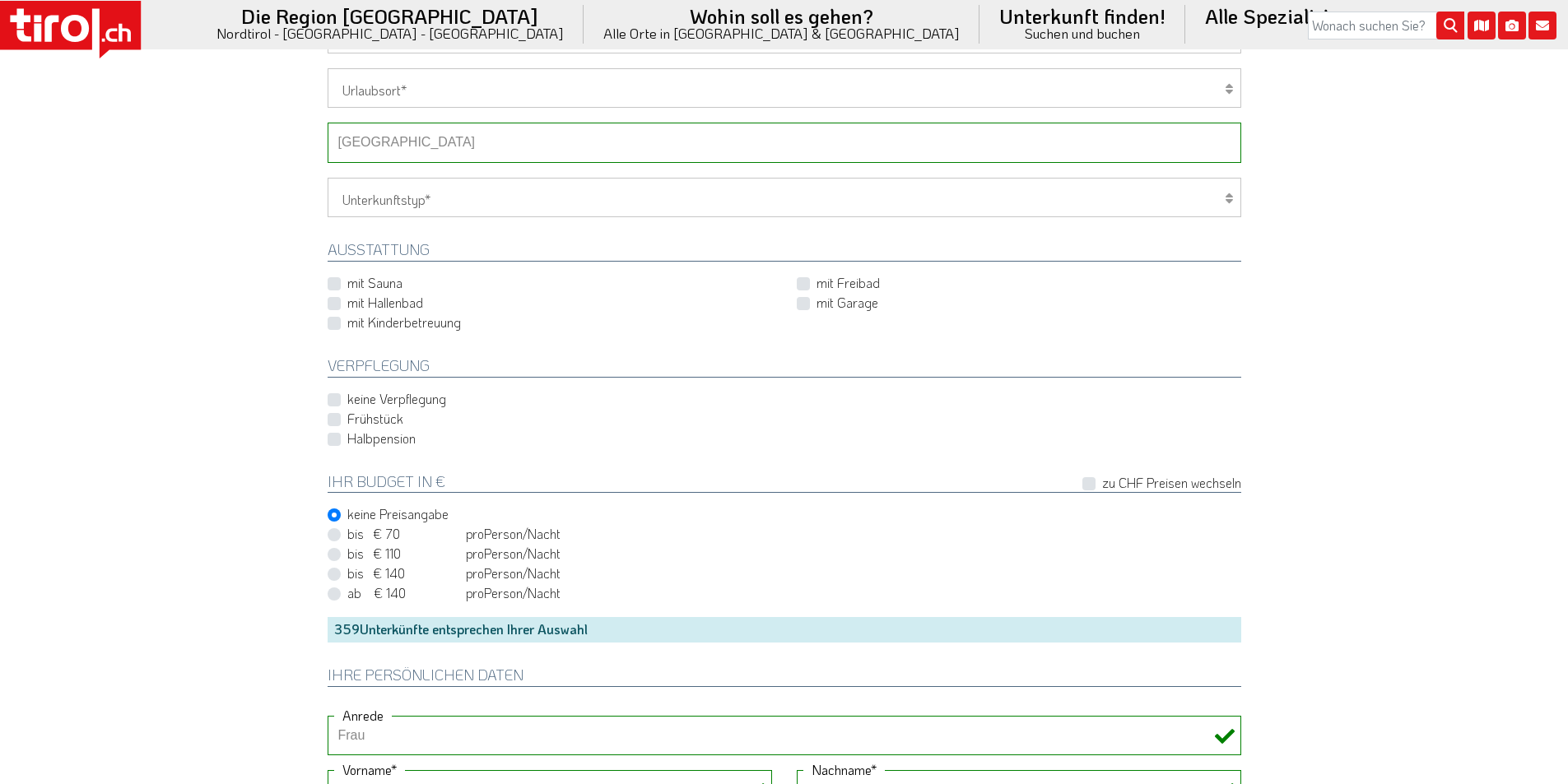
scroll to position [1152, 0]
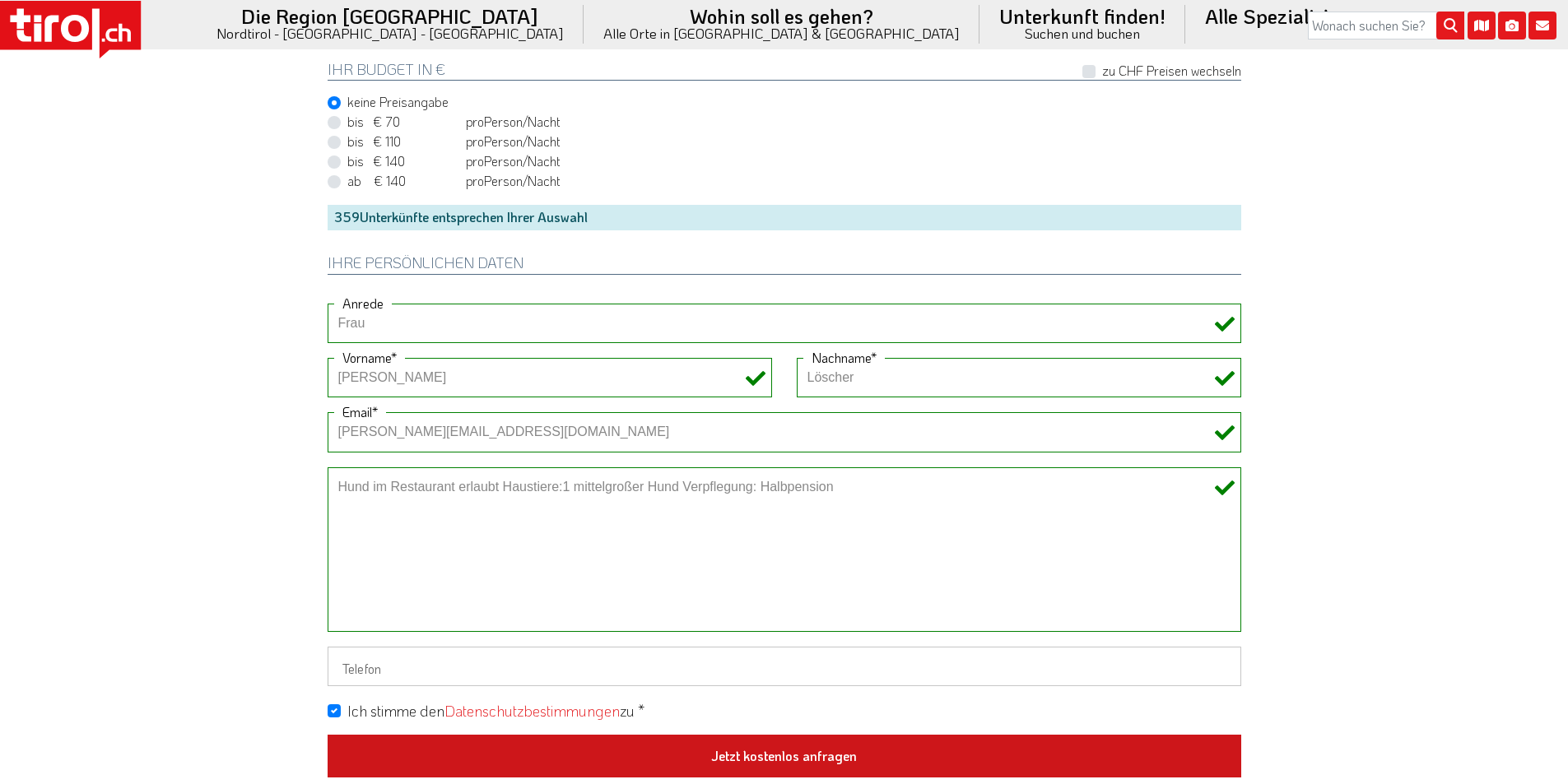
click at [755, 756] on button "Jetzt kostenlos anfragen" at bounding box center [784, 756] width 914 height 43
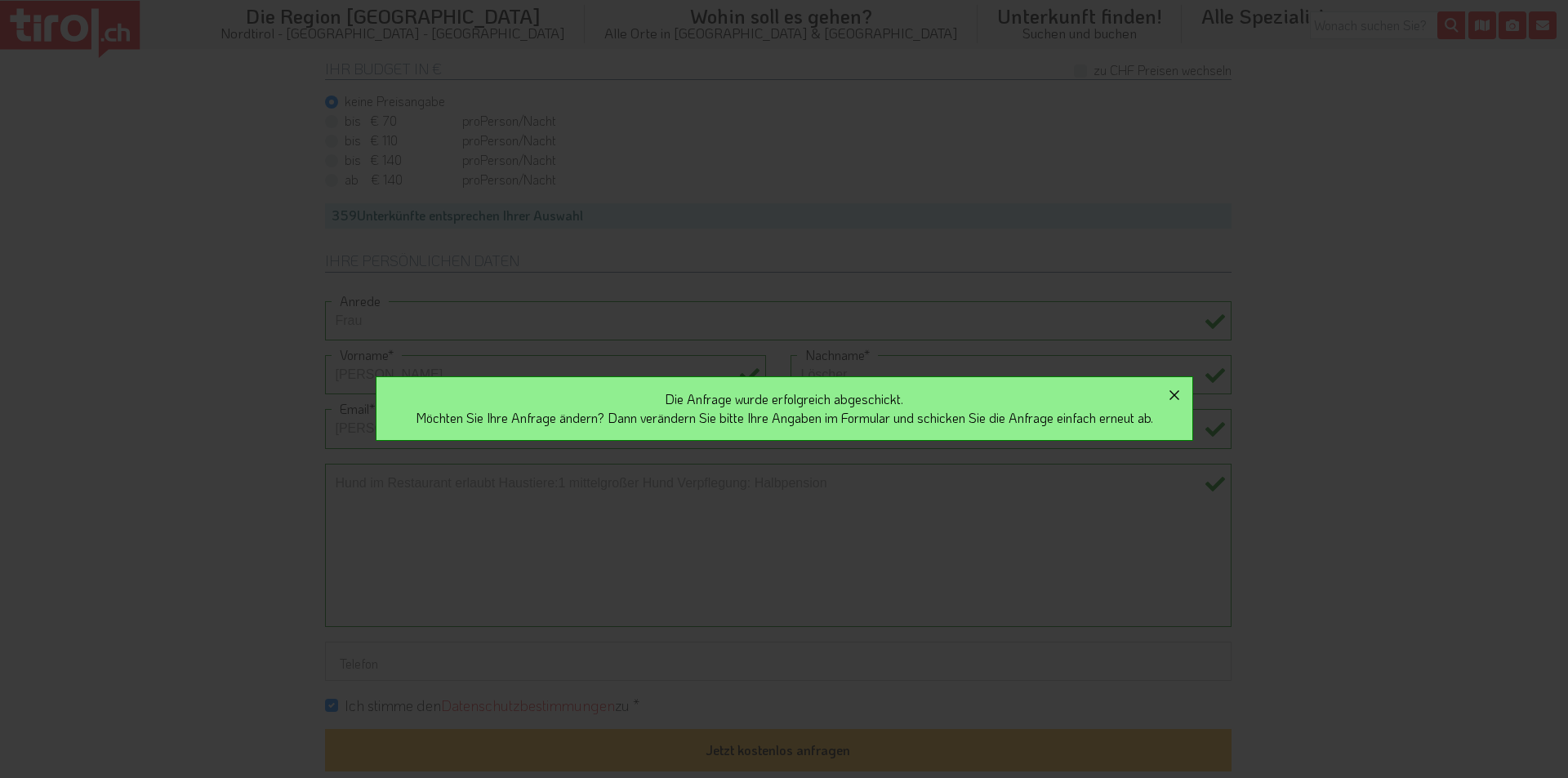
click at [1181, 396] on icon "button" at bounding box center [1174, 395] width 19 height 19
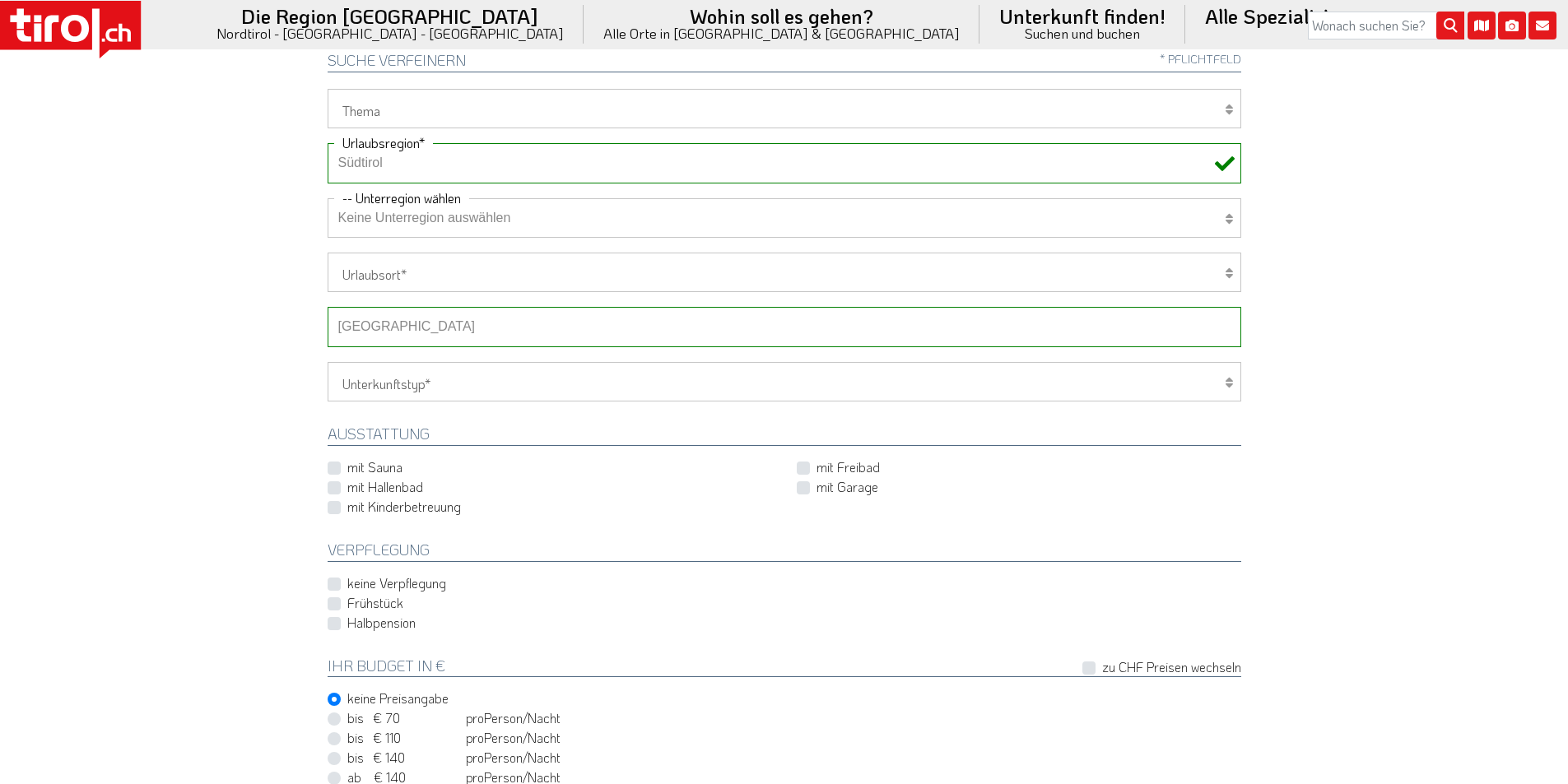
scroll to position [411, 0]
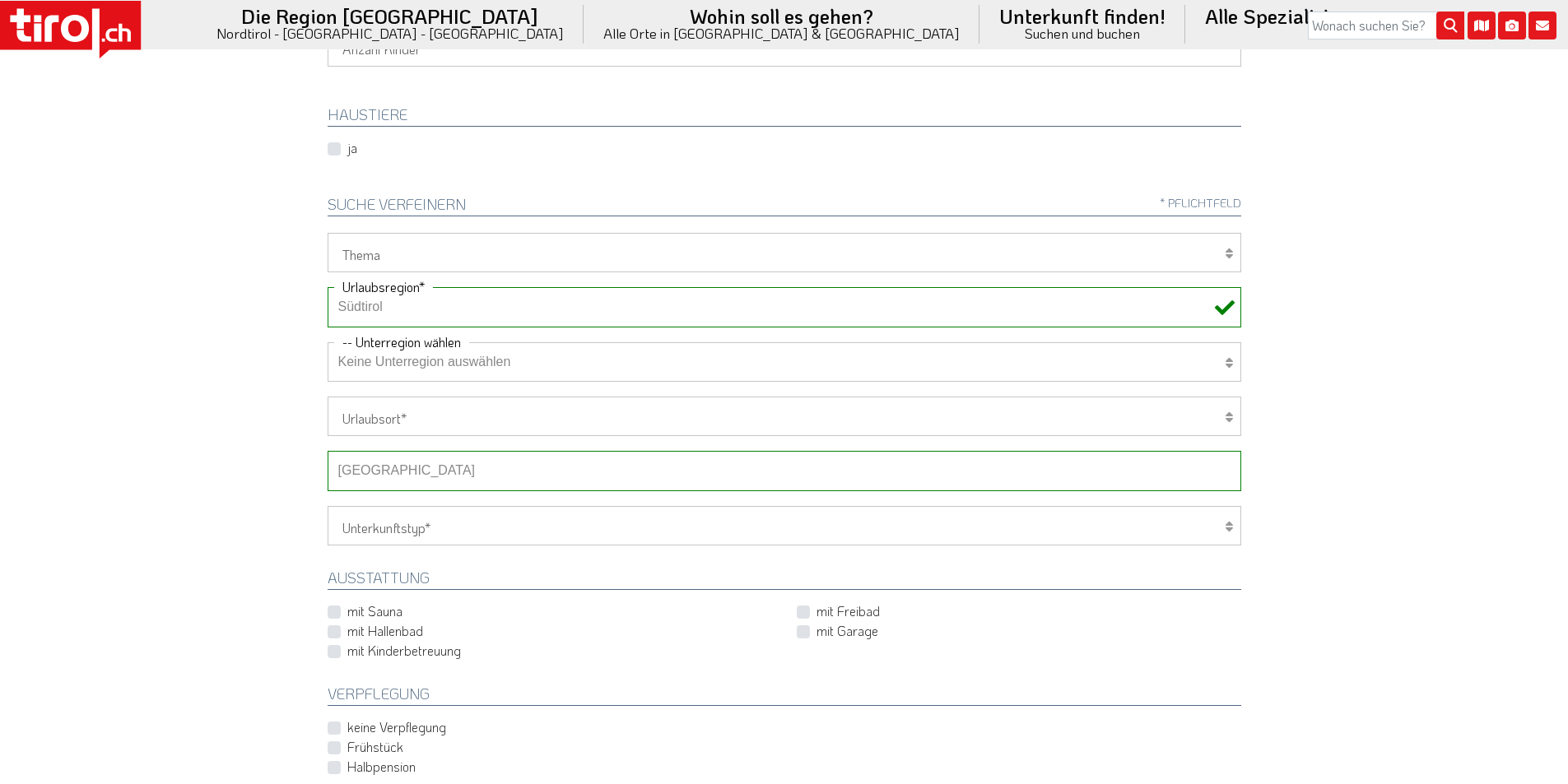
click at [447, 476] on select "-- Betrieb wählen ABINEA Dolomiti Romantic SPA Hotel [GEOGRAPHIC_DATA] - Oetz A…" at bounding box center [784, 470] width 914 height 40
click at [327, 451] on select "-- Betrieb wählen ABINEA Dolomiti Romantic SPA Hotel [GEOGRAPHIC_DATA] - Oetz A…" at bounding box center [784, 470] width 914 height 40
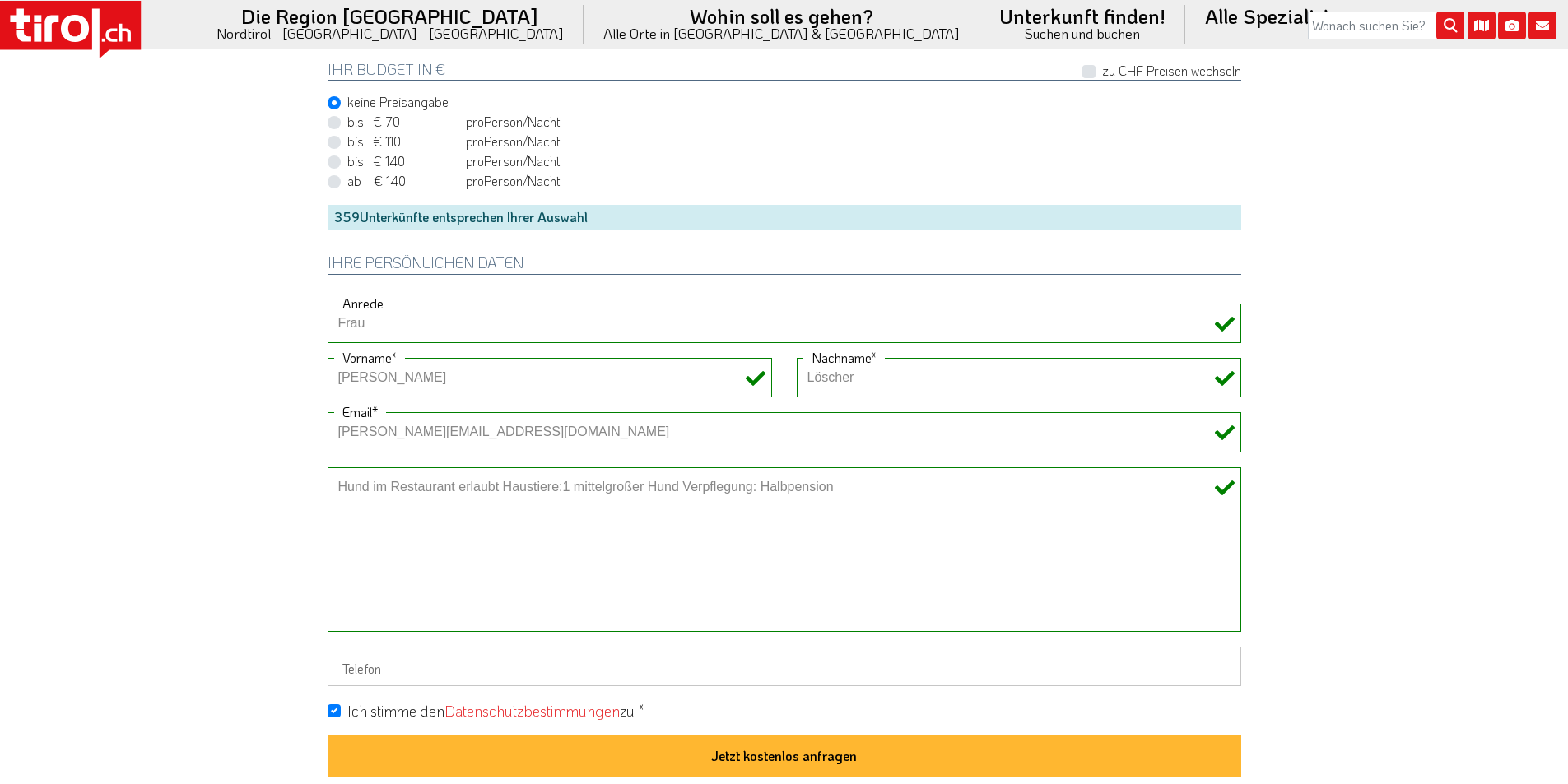
scroll to position [1317, 0]
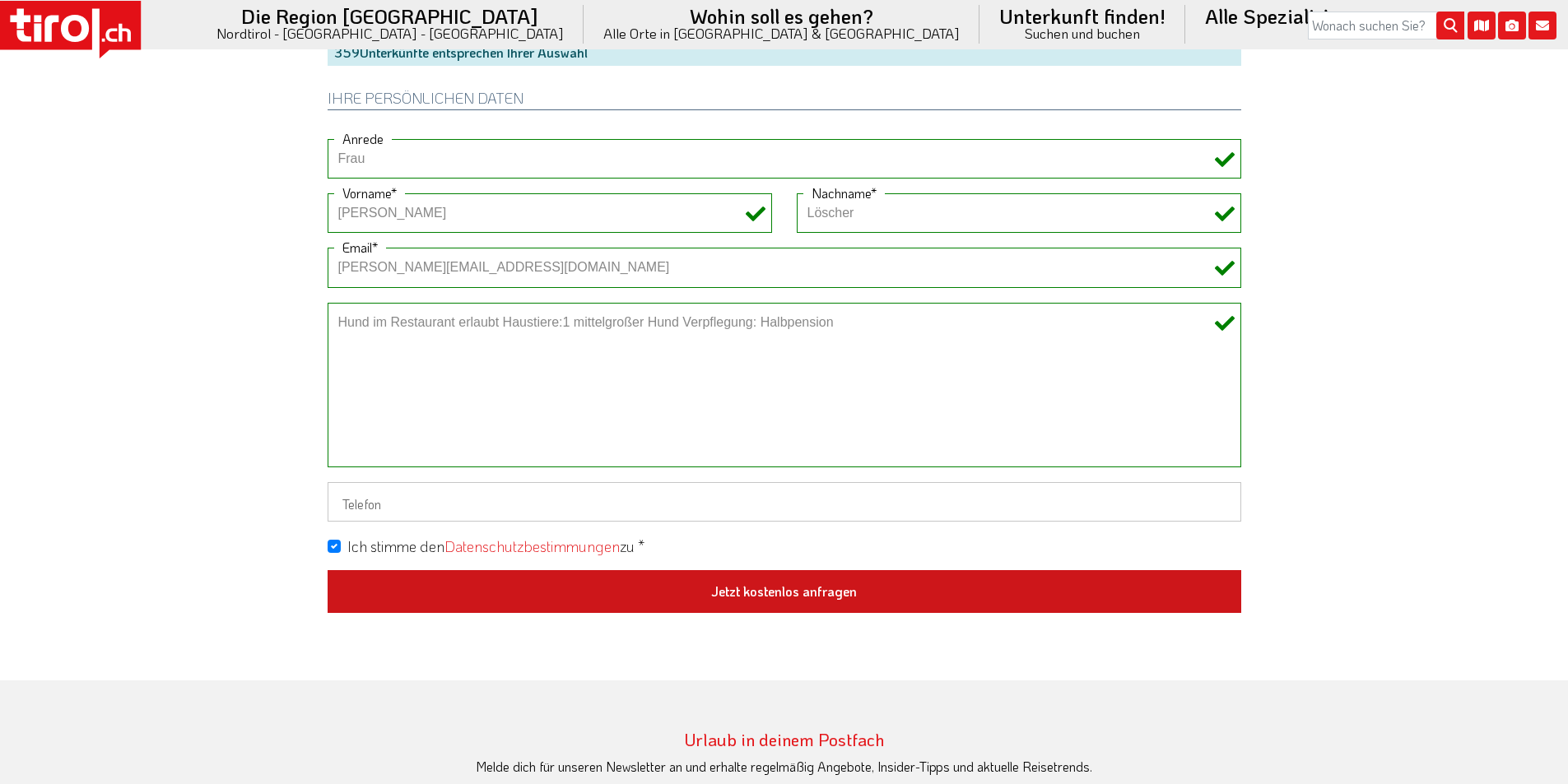
click at [771, 600] on button "Jetzt kostenlos anfragen" at bounding box center [784, 591] width 914 height 43
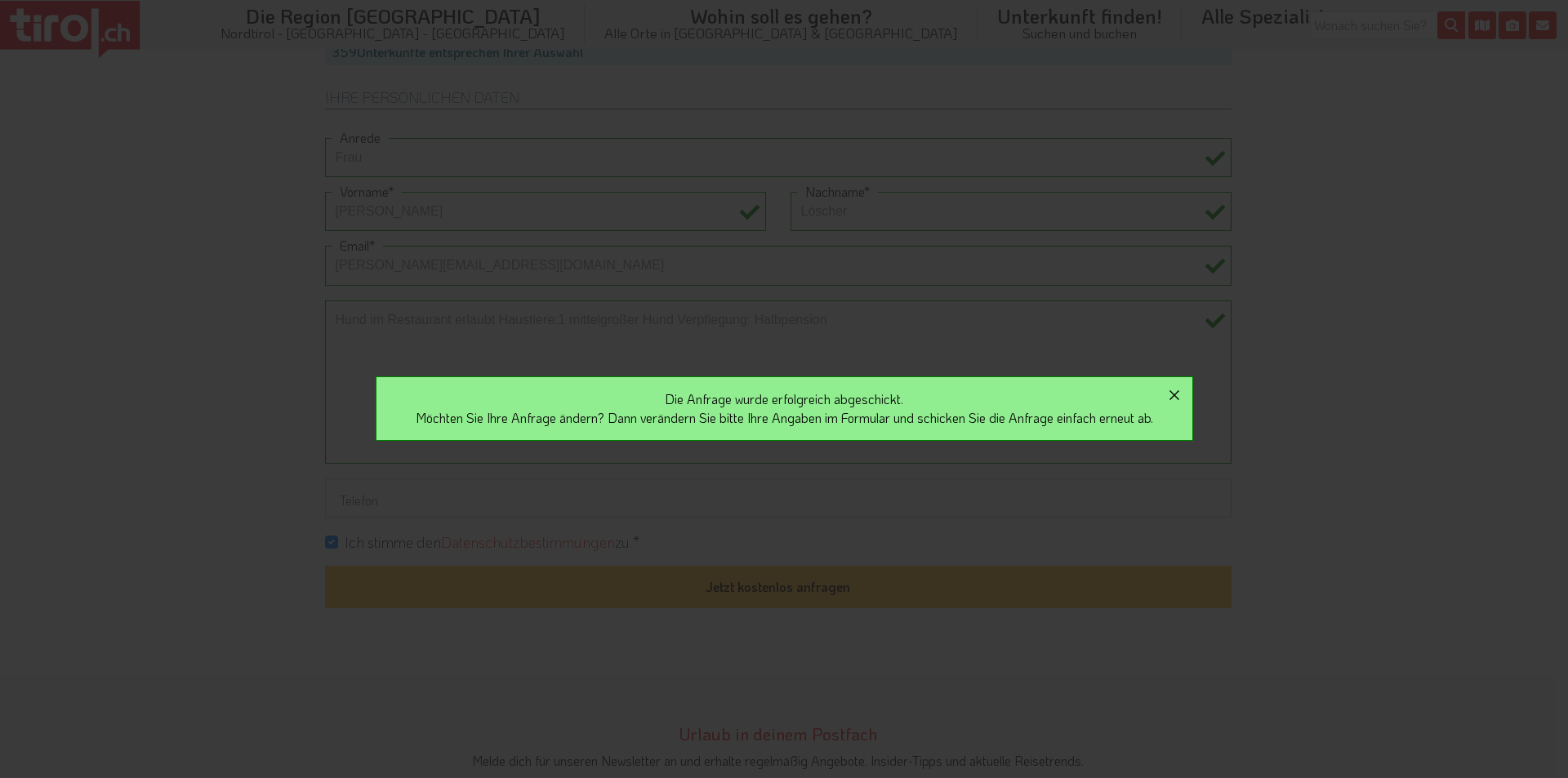
click at [1184, 396] on icon "button" at bounding box center [1174, 395] width 19 height 19
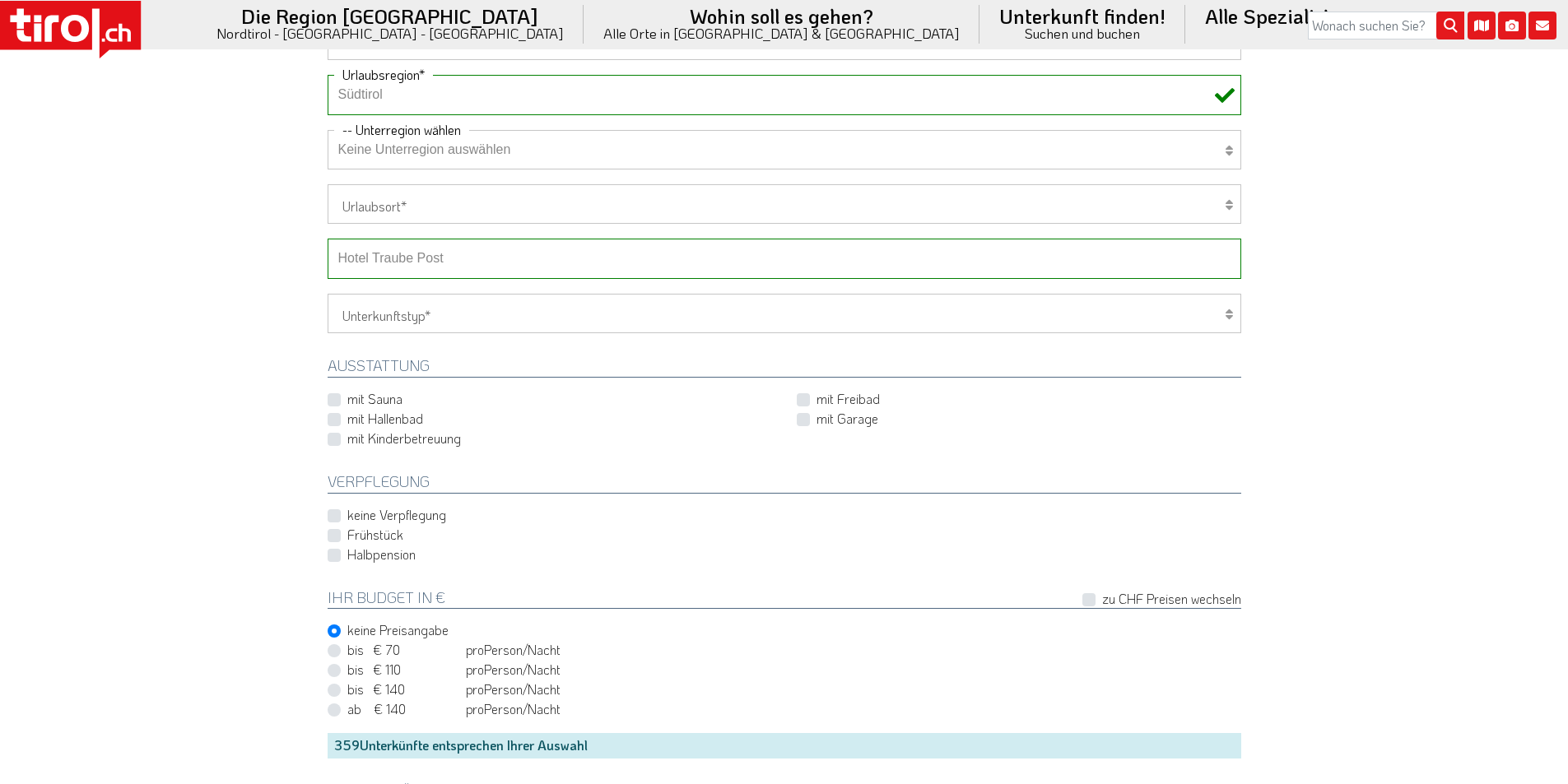
scroll to position [411, 0]
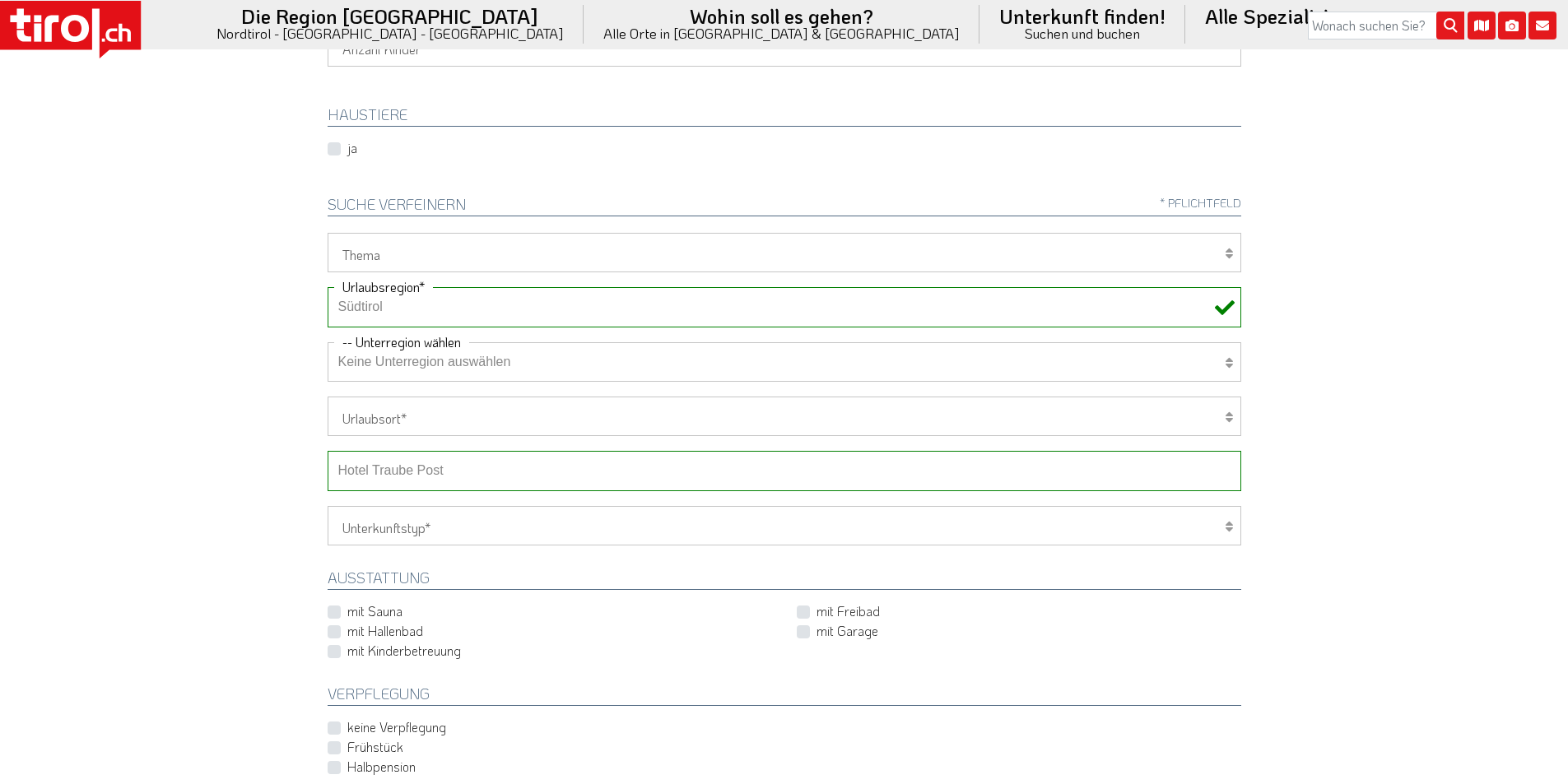
click at [424, 469] on select "-- Betrieb wählen ABINEA Dolomiti Romantic SPA Hotel [GEOGRAPHIC_DATA] - Oetz A…" at bounding box center [784, 470] width 914 height 40
select select "29014"
click at [327, 451] on select "-- Betrieb wählen ABINEA Dolomiti Romantic SPA Hotel [GEOGRAPHIC_DATA] - Oetz A…" at bounding box center [784, 470] width 914 height 40
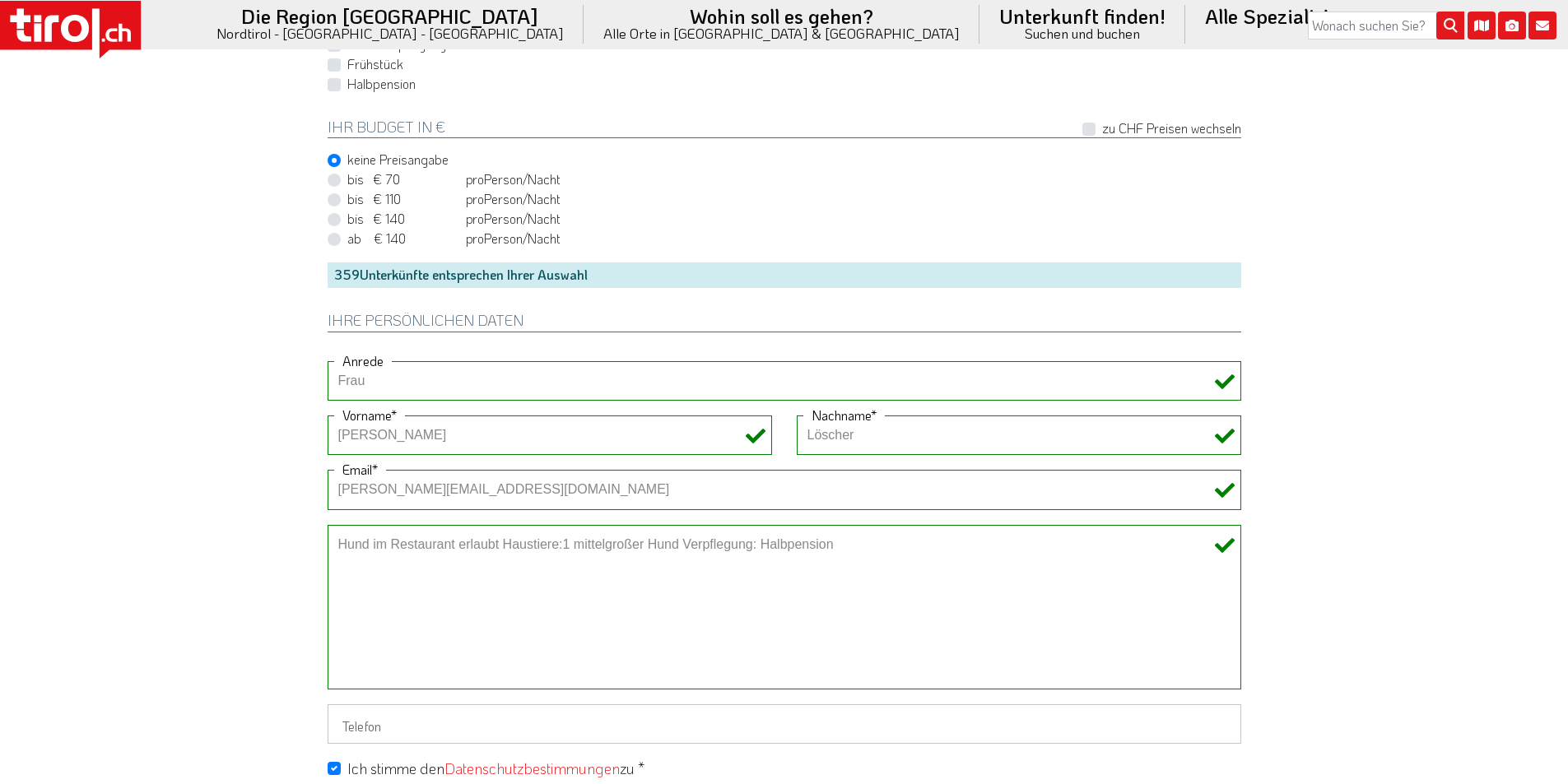
scroll to position [1235, 0]
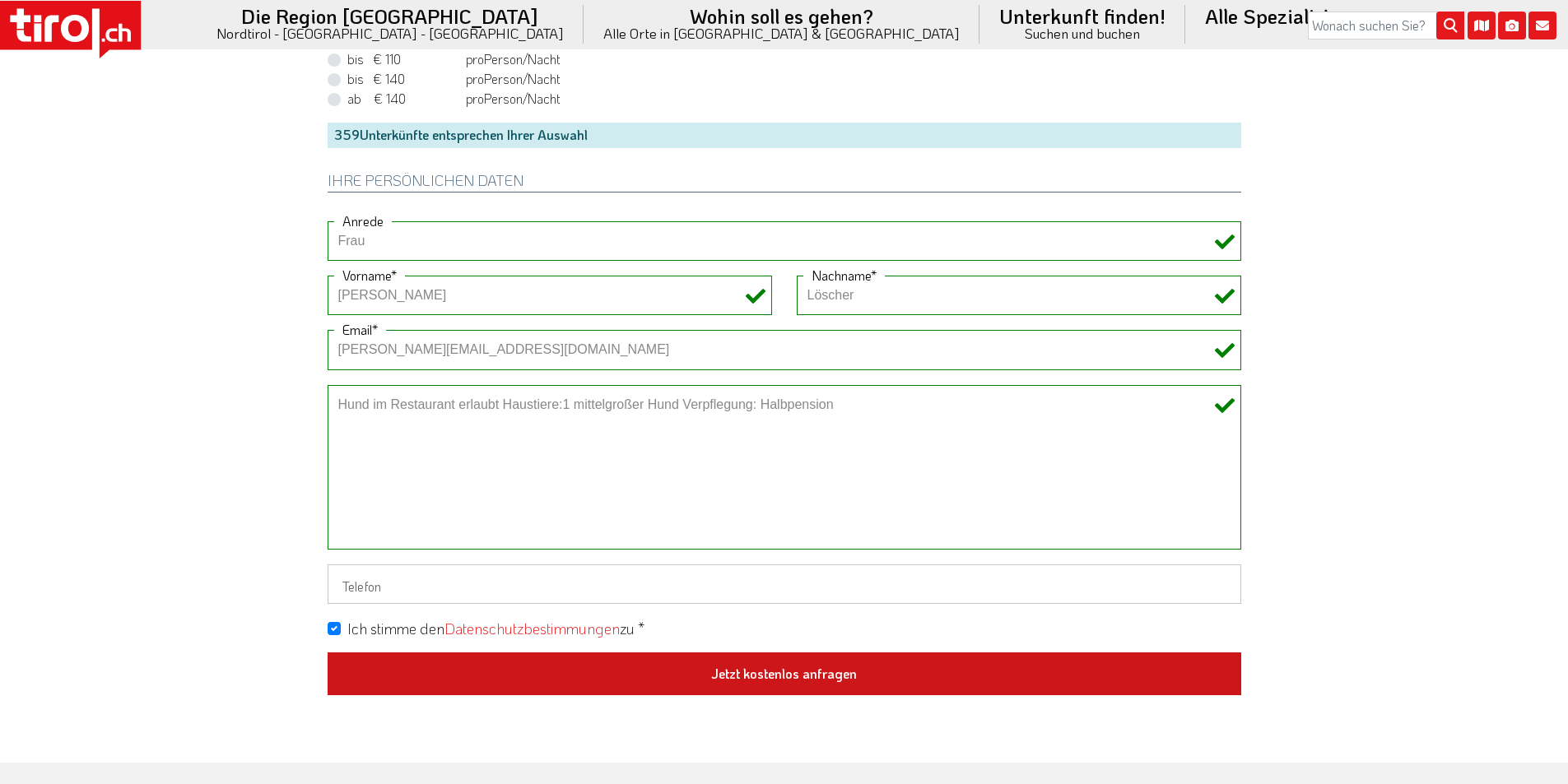
click at [801, 671] on button "Jetzt kostenlos anfragen" at bounding box center [784, 674] width 914 height 43
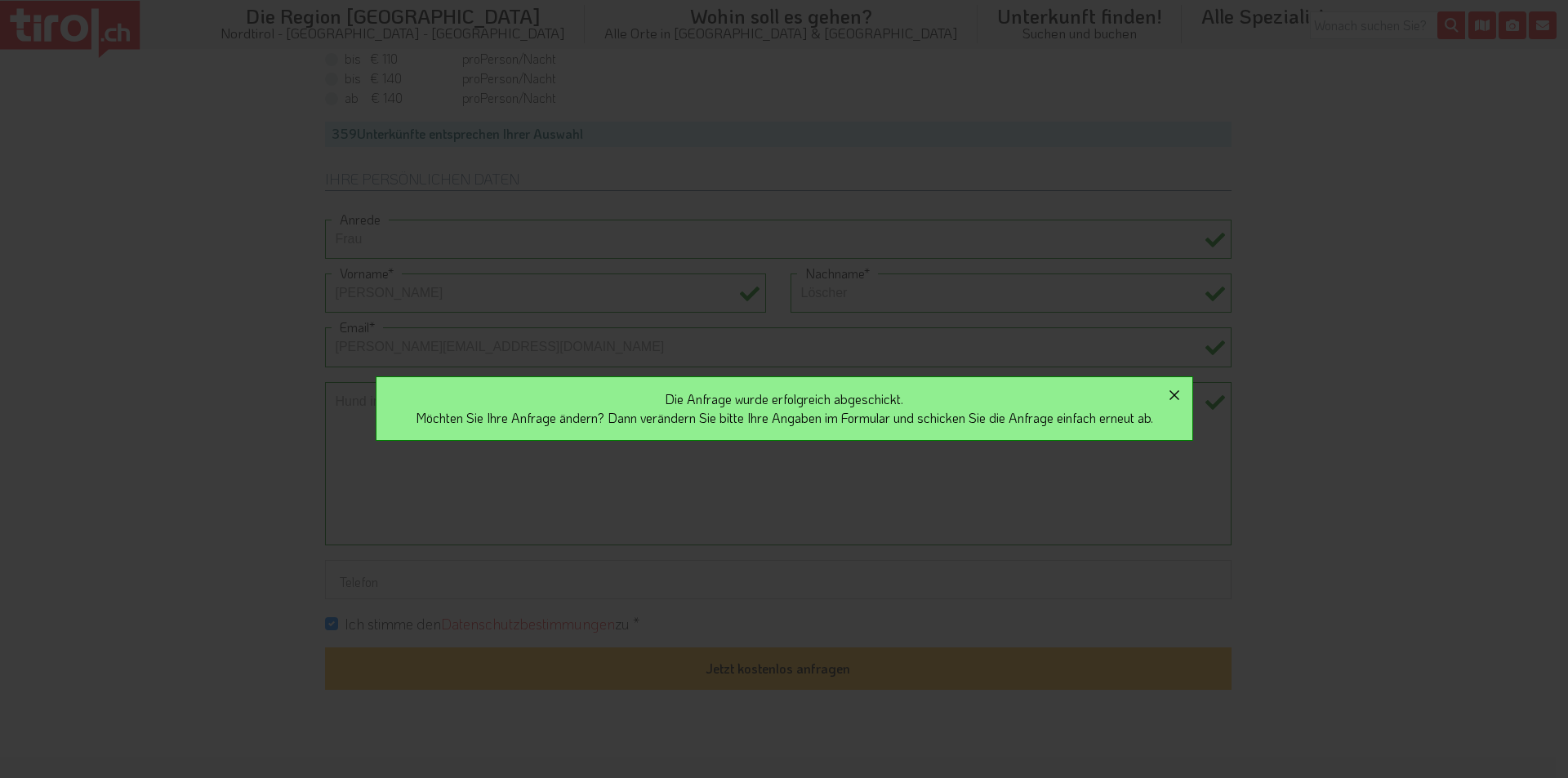
click at [1179, 396] on icon "button" at bounding box center [1174, 395] width 19 height 19
